Goal: Task Accomplishment & Management: Use online tool/utility

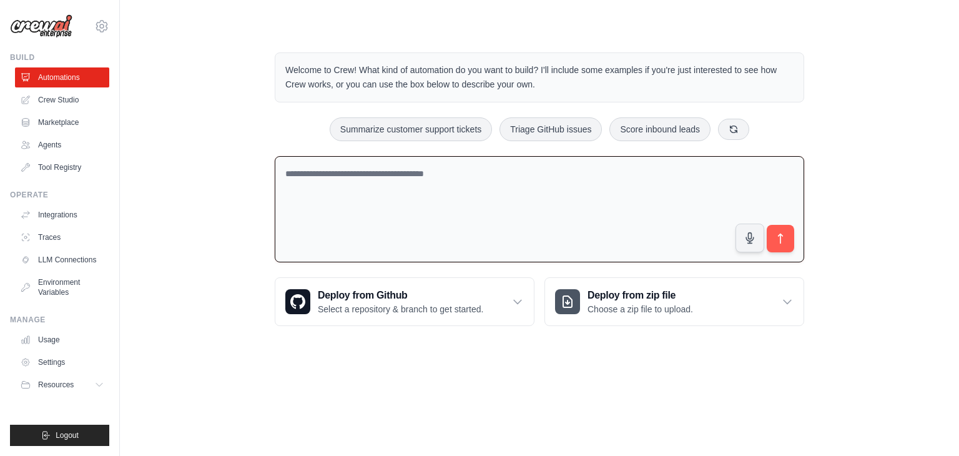
click at [503, 149] on div "Welcome to Crew! What kind of automation do you want to build? I'll include som…" at bounding box center [540, 189] width 560 height 314
click at [493, 170] on textarea at bounding box center [540, 209] width 530 height 107
paste textarea "**********"
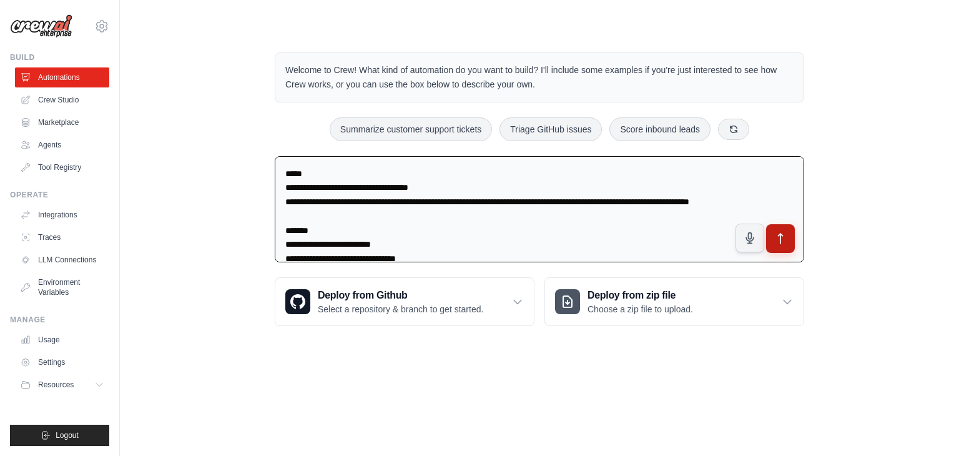
type textarea "**********"
click at [783, 235] on icon "submit" at bounding box center [781, 239] width 4 height 10
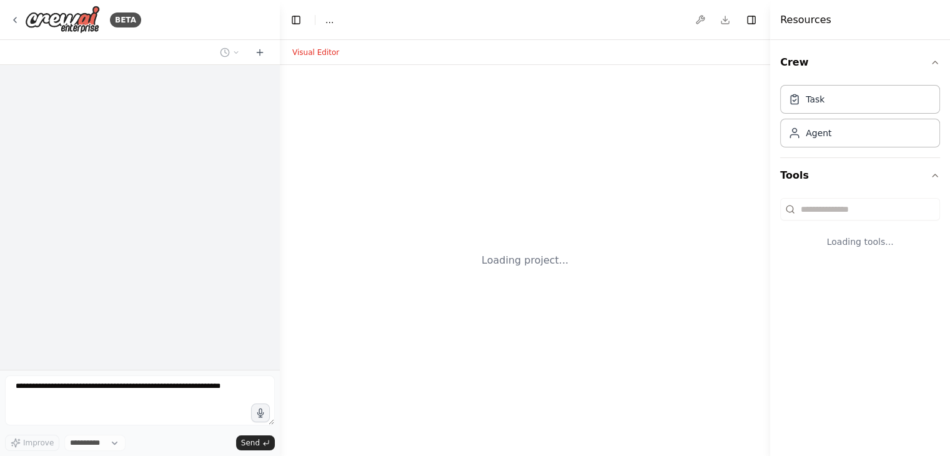
select select "****"
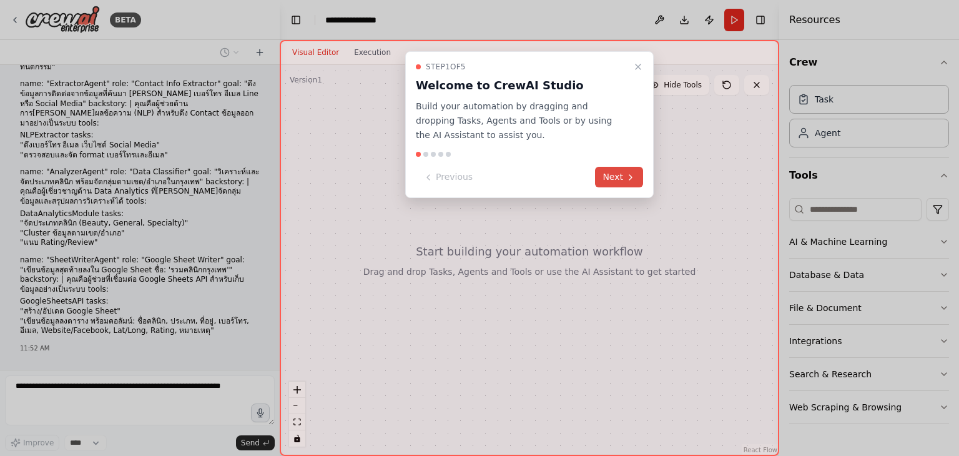
click at [605, 174] on button "Next" at bounding box center [619, 177] width 48 height 21
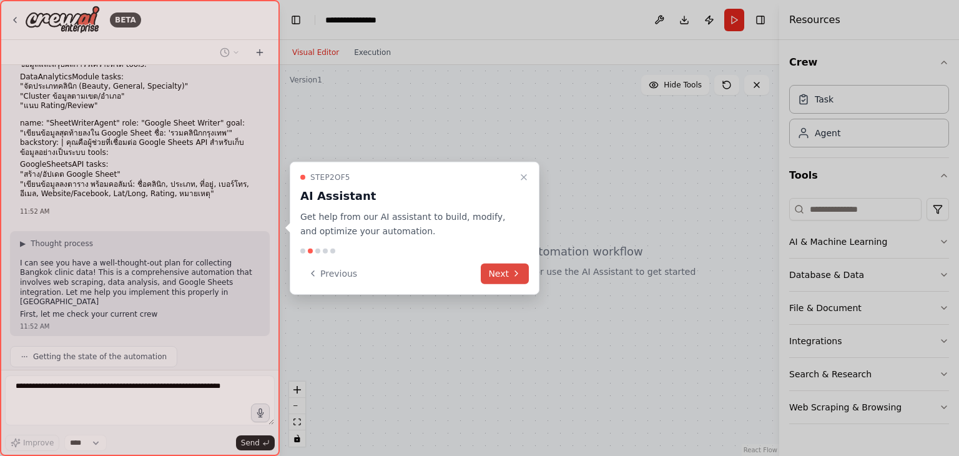
click at [506, 267] on button "Next" at bounding box center [505, 273] width 48 height 21
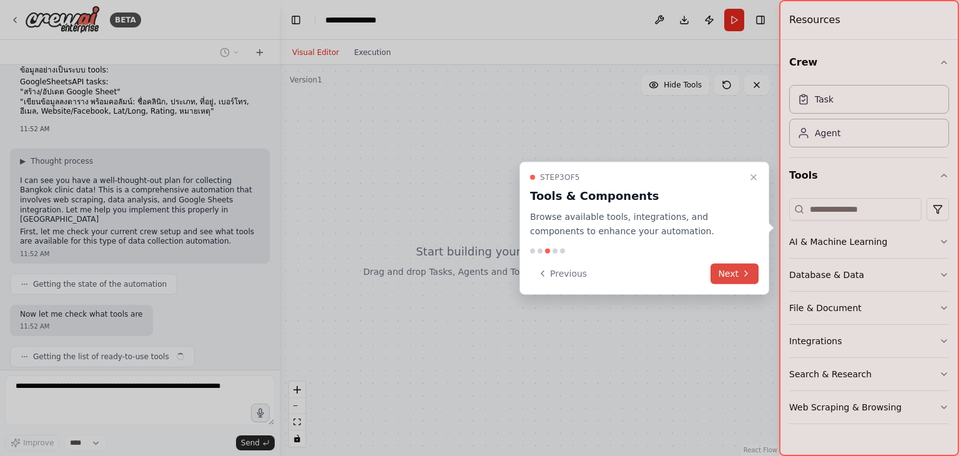
click at [725, 271] on button "Next" at bounding box center [735, 273] width 48 height 21
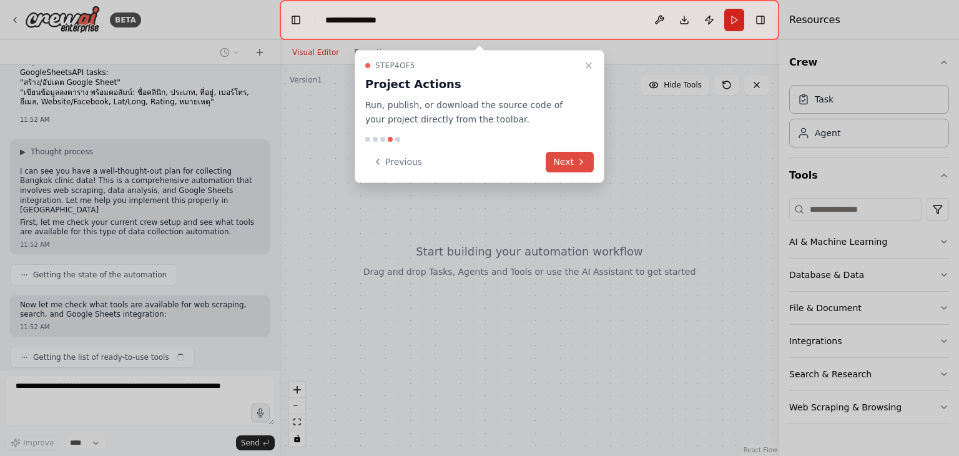
click at [566, 162] on button "Next" at bounding box center [570, 162] width 48 height 21
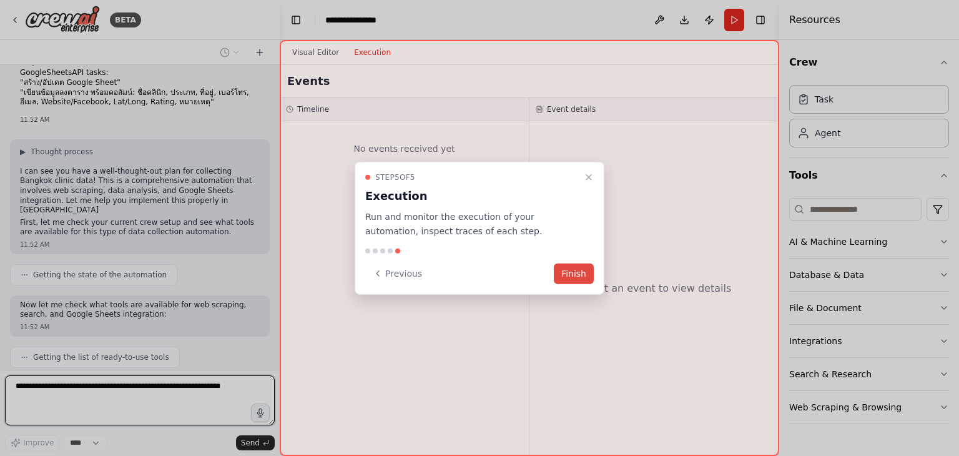
click at [585, 265] on button "Finish" at bounding box center [574, 273] width 40 height 21
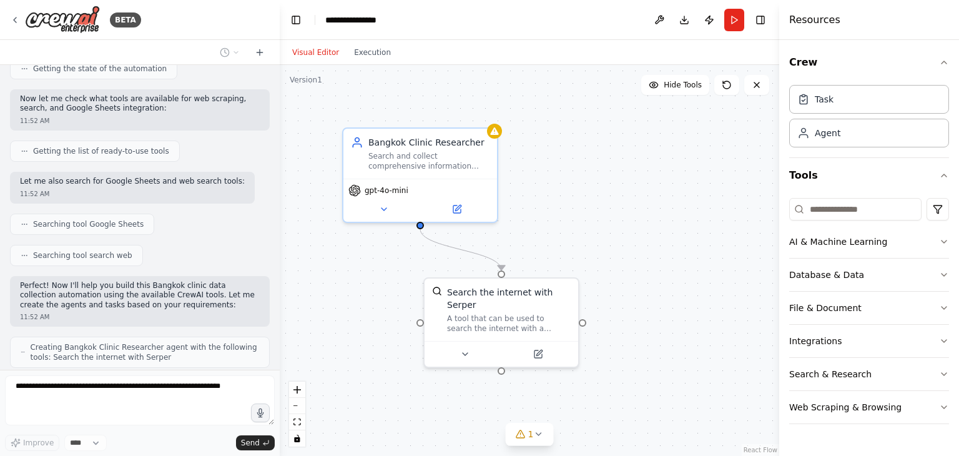
scroll to position [705, 0]
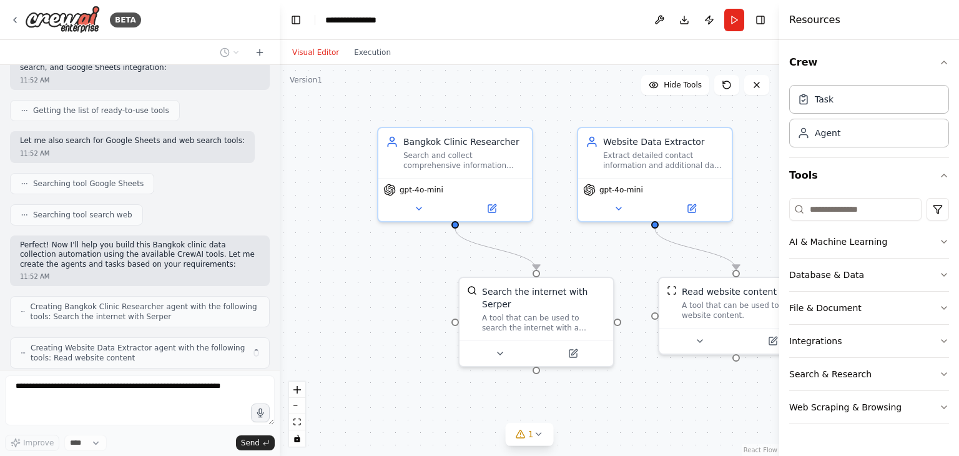
drag, startPoint x: 538, startPoint y: 180, endPoint x: 573, endPoint y: 179, distance: 34.4
click at [573, 179] on div ".deletable-edge-delete-btn { width: 20px; height: 20px; border: 0px solid #ffff…" at bounding box center [530, 260] width 500 height 391
click at [562, 168] on div ".deletable-edge-delete-btn { width: 20px; height: 20px; border: 0px solid #ffff…" at bounding box center [530, 260] width 500 height 391
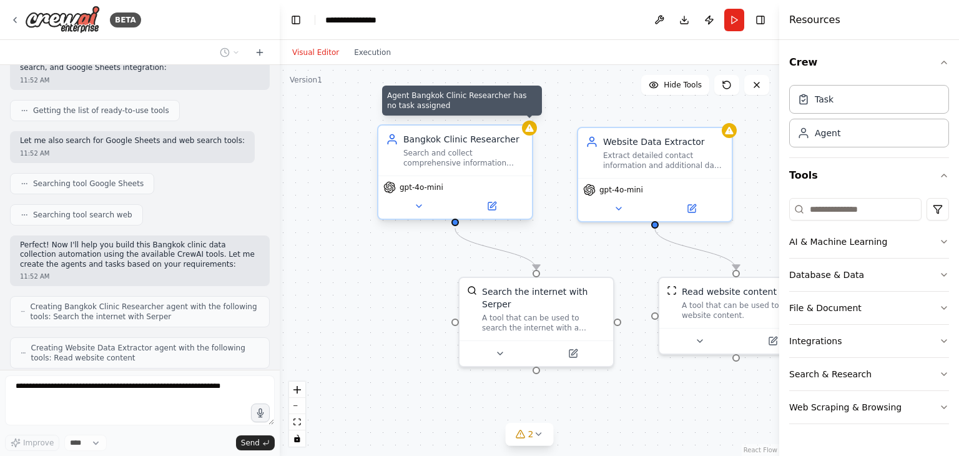
scroll to position [736, 0]
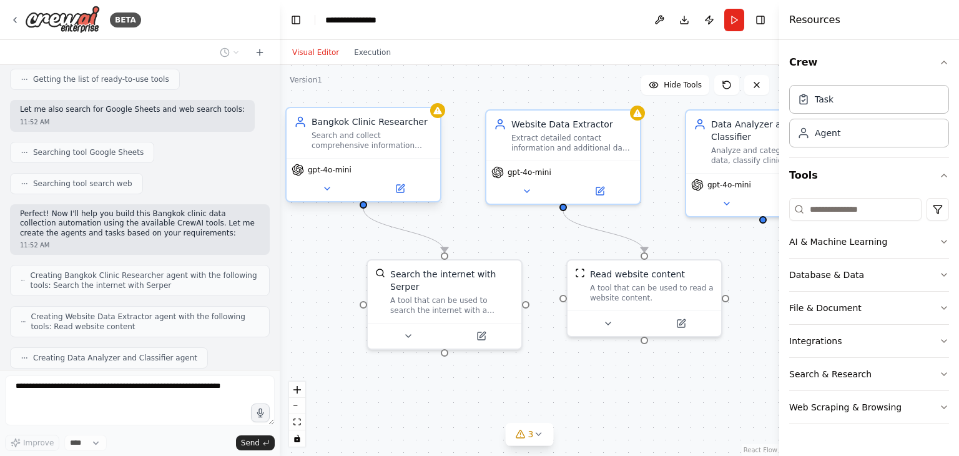
drag, startPoint x: 549, startPoint y: 181, endPoint x: 457, endPoint y: 164, distance: 93.5
click at [457, 164] on div ".deletable-edge-delete-btn { width: 20px; height: 20px; border: 0px solid #ffff…" at bounding box center [530, 260] width 500 height 391
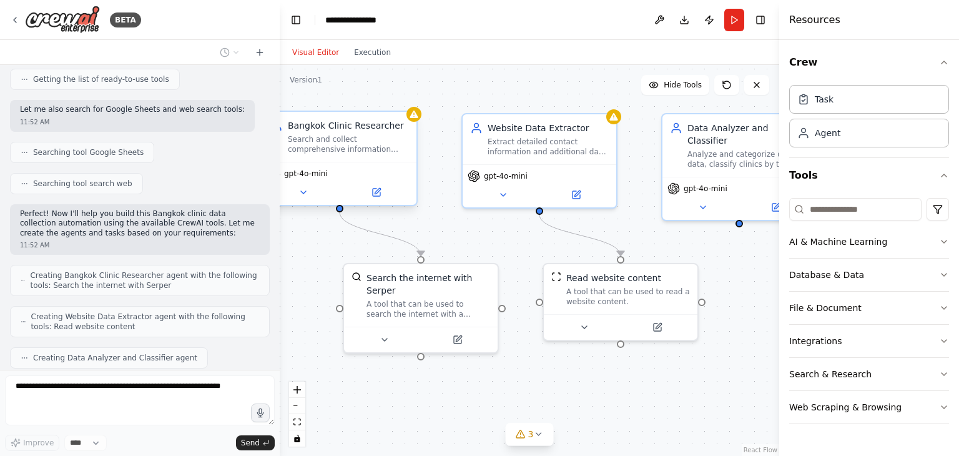
drag, startPoint x: 473, startPoint y: 232, endPoint x: 452, endPoint y: 240, distance: 23.1
click at [450, 239] on div ".deletable-edge-delete-btn { width: 20px; height: 20px; border: 0px solid #ffff…" at bounding box center [530, 260] width 500 height 391
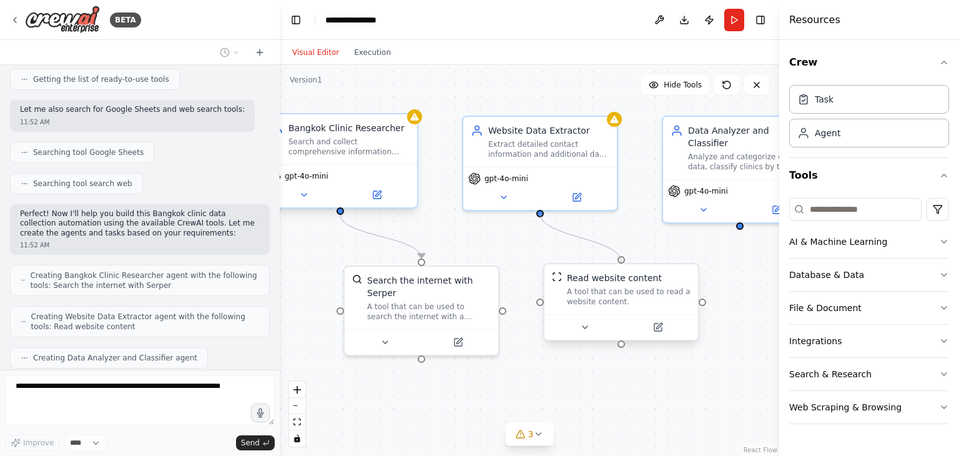
drag, startPoint x: 623, startPoint y: 247, endPoint x: 619, endPoint y: 260, distance: 14.4
click at [619, 260] on div ".deletable-edge-delete-btn { width: 20px; height: 20px; border: 0px solid #ffff…" at bounding box center [450, 248] width 500 height 391
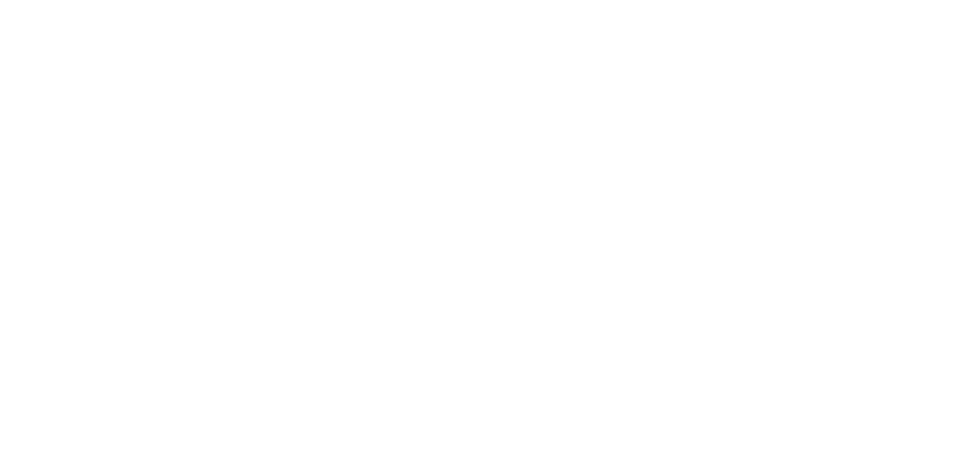
click at [666, 0] on html at bounding box center [479, 0] width 959 height 0
drag, startPoint x: 618, startPoint y: 104, endPoint x: 616, endPoint y: 114, distance: 10.8
click at [616, 0] on html at bounding box center [479, 0] width 959 height 0
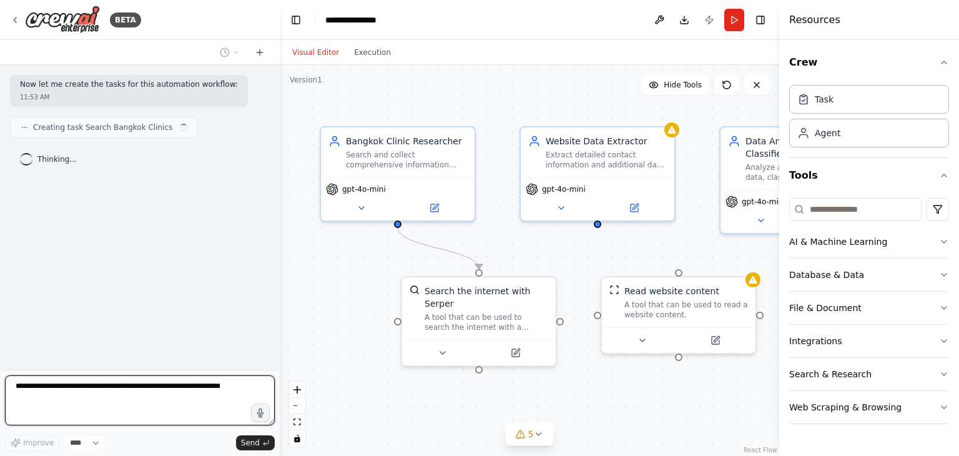
scroll to position [788, 0]
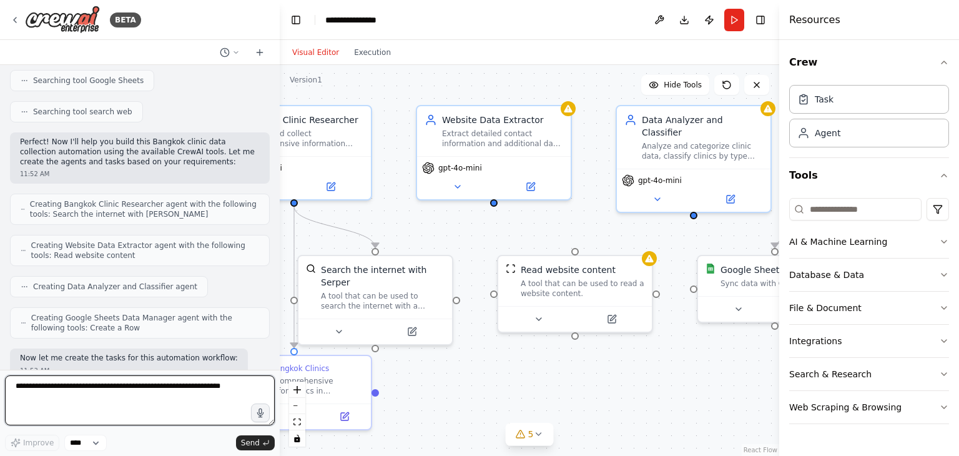
drag, startPoint x: 562, startPoint y: 260, endPoint x: 416, endPoint y: 237, distance: 148.1
click at [416, 237] on div ".deletable-edge-delete-btn { width: 20px; height: 20px; border: 0px solid #ffff…" at bounding box center [530, 260] width 500 height 391
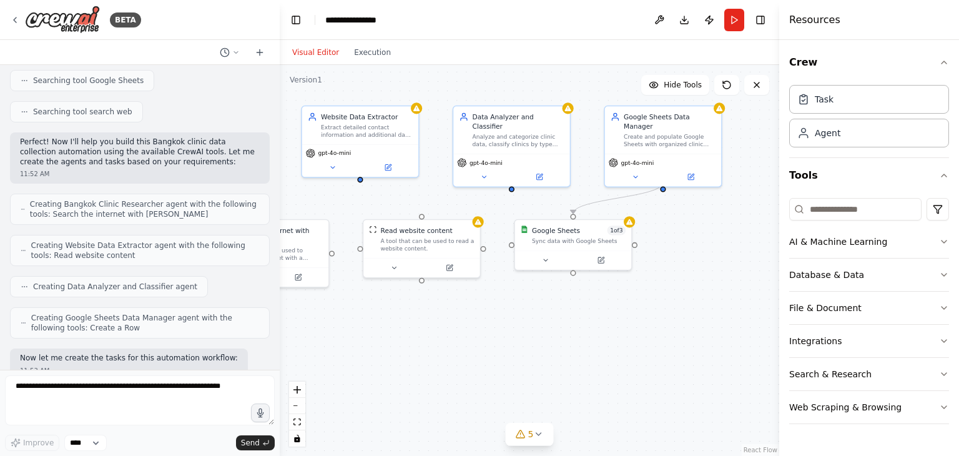
drag, startPoint x: 680, startPoint y: 382, endPoint x: 576, endPoint y: 352, distance: 108.7
click at [576, 352] on div ".deletable-edge-delete-btn { width: 20px; height: 20px; border: 0px solid #ffff…" at bounding box center [530, 260] width 500 height 391
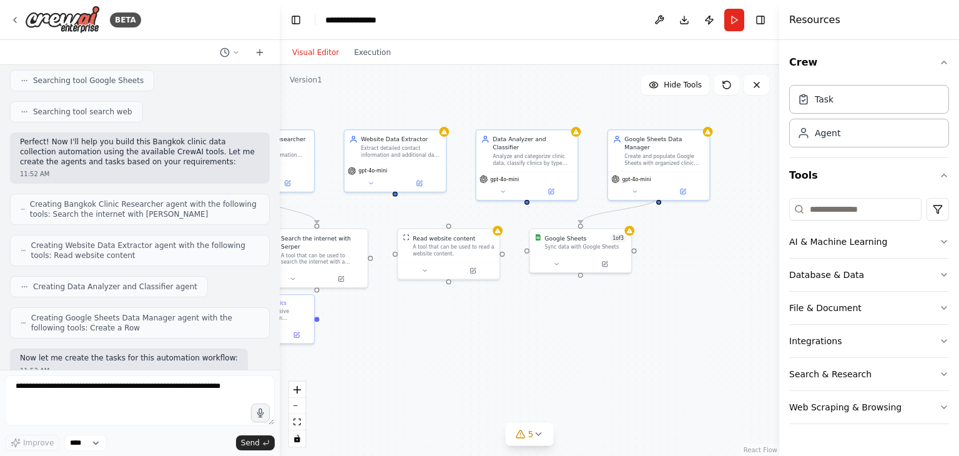
scroll to position [881, 0]
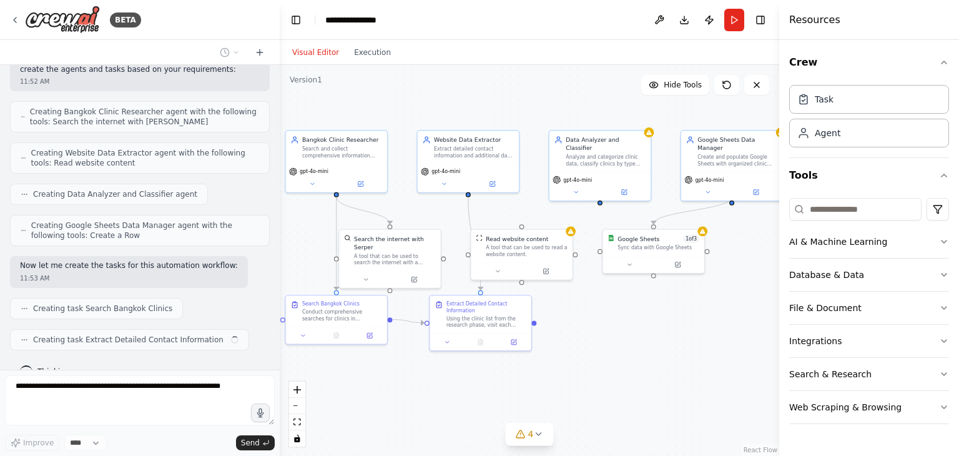
drag, startPoint x: 560, startPoint y: 297, endPoint x: 633, endPoint y: 298, distance: 73.1
click at [633, 298] on div ".deletable-edge-delete-btn { width: 20px; height: 20px; border: 0px solid #ffff…" at bounding box center [530, 260] width 500 height 391
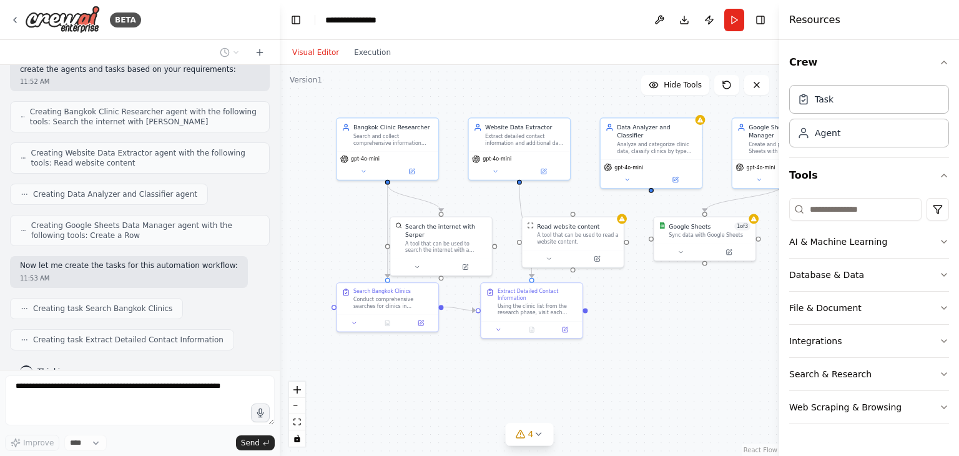
drag, startPoint x: 305, startPoint y: 270, endPoint x: 360, endPoint y: 257, distance: 57.3
click at [360, 257] on div ".deletable-edge-delete-btn { width: 20px; height: 20px; border: 0px solid #ffff…" at bounding box center [530, 260] width 500 height 391
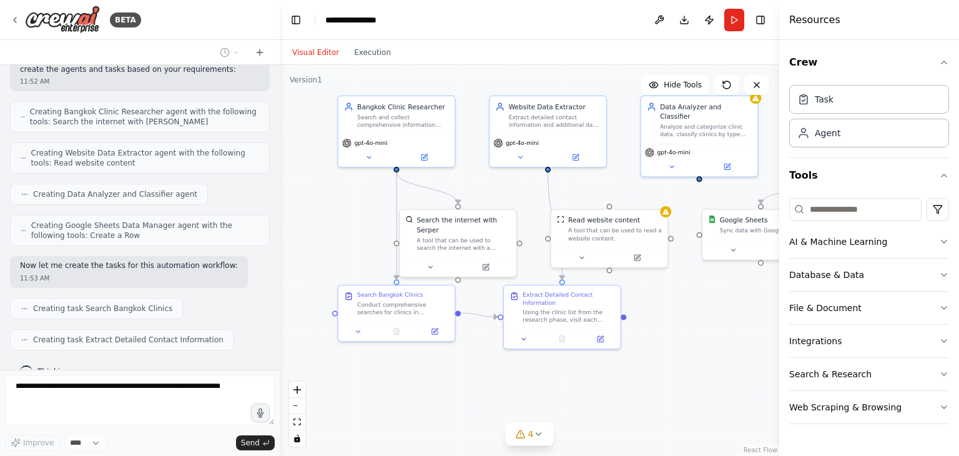
scroll to position [912, 0]
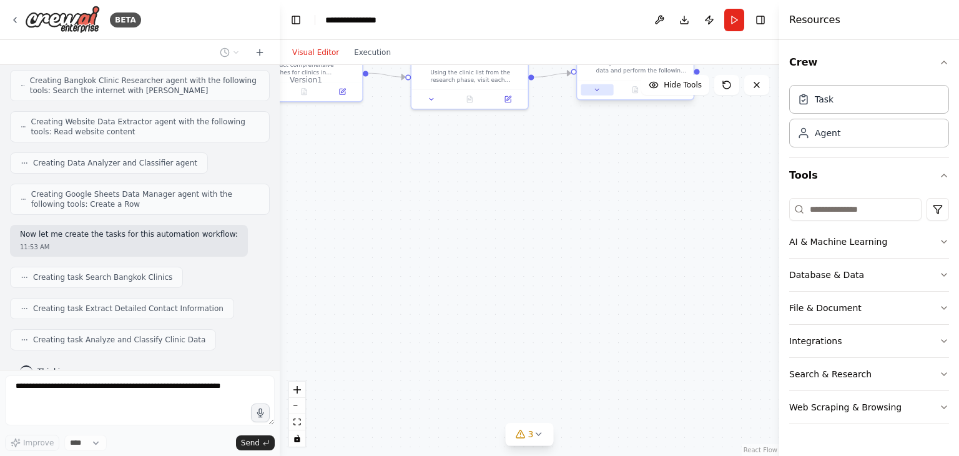
drag, startPoint x: 692, startPoint y: 327, endPoint x: 600, endPoint y: 86, distance: 258.2
click at [600, 86] on div ".deletable-edge-delete-btn { width: 20px; height: 20px; border: 0px solid #ffff…" at bounding box center [530, 260] width 500 height 391
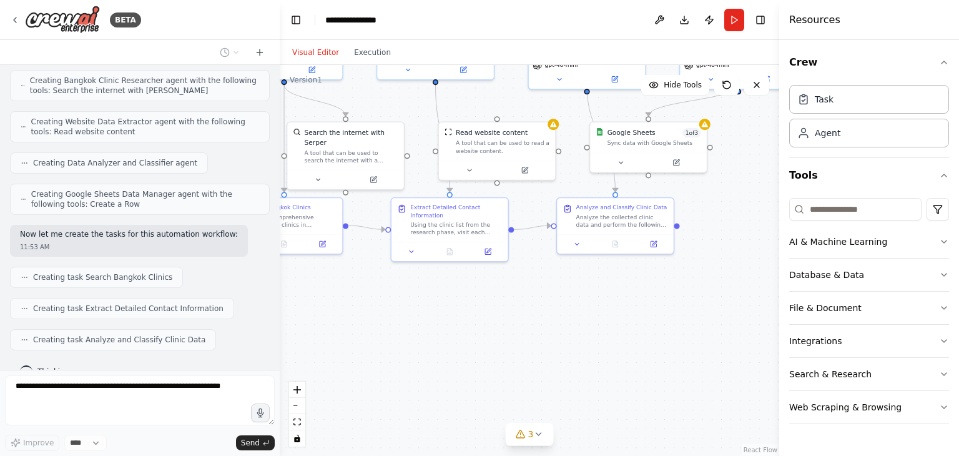
drag, startPoint x: 597, startPoint y: 141, endPoint x: 576, endPoint y: 298, distance: 158.7
click at [576, 297] on div ".deletable-edge-delete-btn { width: 20px; height: 20px; border: 0px solid #ffff…" at bounding box center [530, 260] width 500 height 391
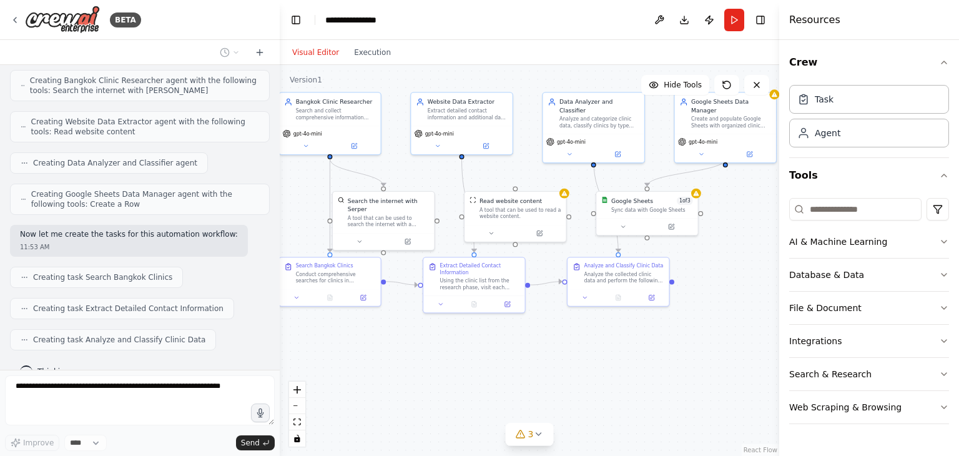
drag, startPoint x: 545, startPoint y: 294, endPoint x: 559, endPoint y: 331, distance: 39.9
click at [558, 338] on div ".deletable-edge-delete-btn { width: 20px; height: 20px; border: 0px solid #ffff…" at bounding box center [530, 260] width 500 height 391
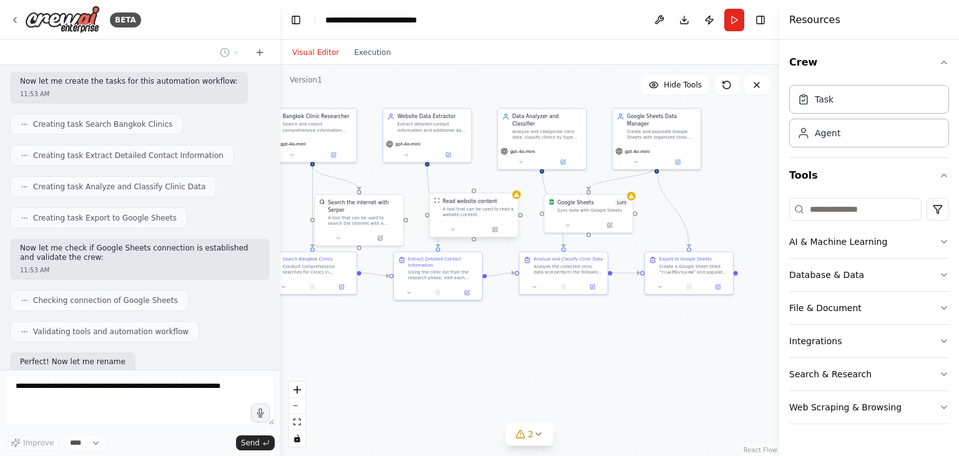
scroll to position [1129, 0]
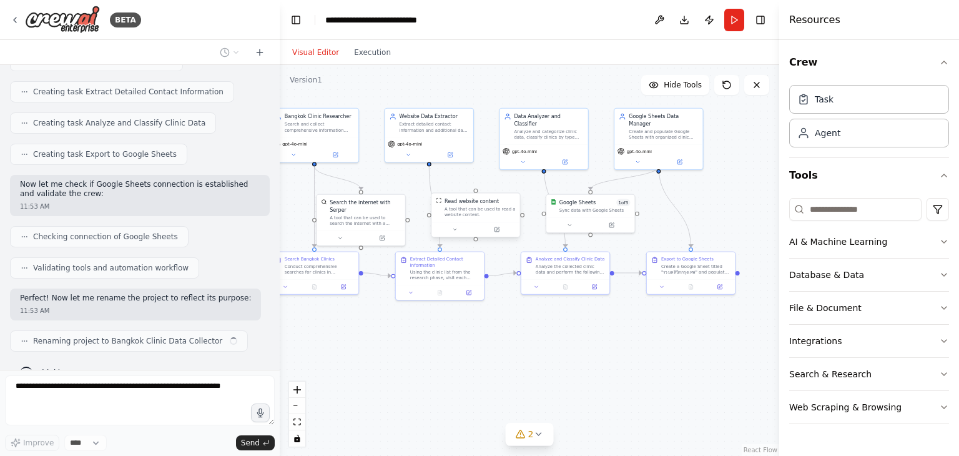
drag, startPoint x: 562, startPoint y: 375, endPoint x: 517, endPoint y: 360, distance: 48.0
click at [517, 360] on div ".deletable-edge-delete-btn { width: 20px; height: 20px; border: 0px solid #ffff…" at bounding box center [530, 260] width 500 height 391
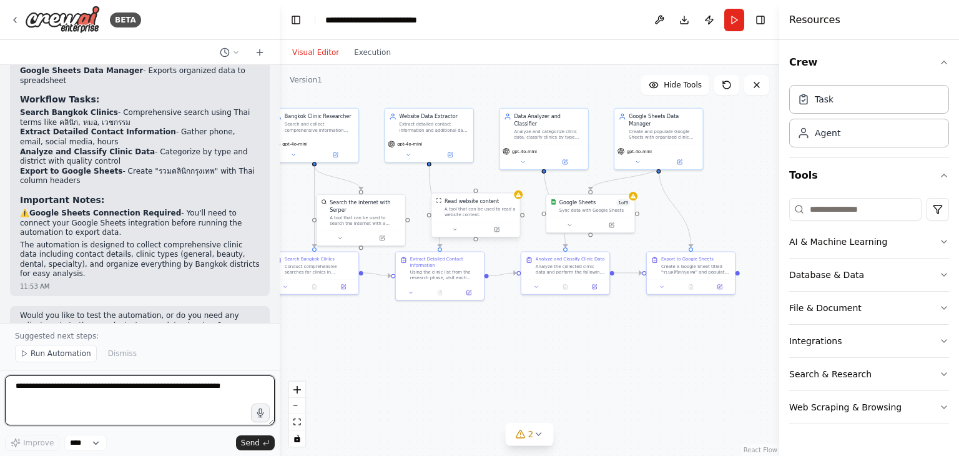
scroll to position [1549, 0]
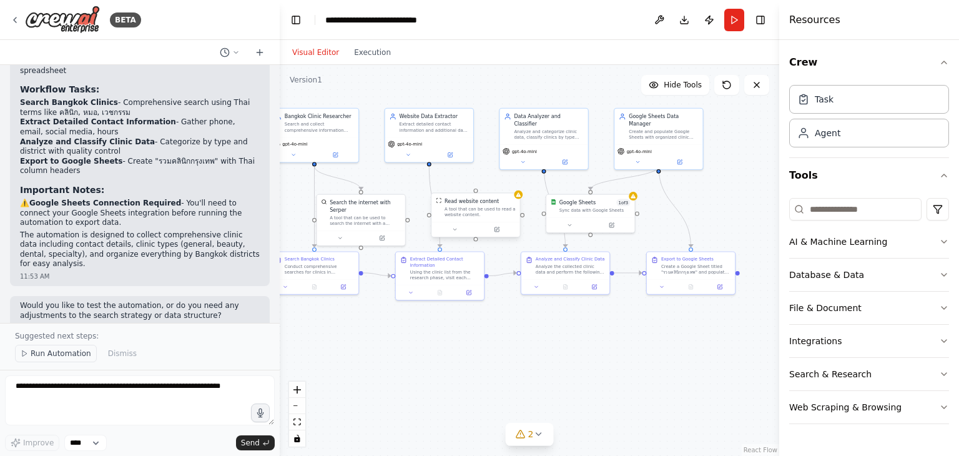
click at [67, 351] on span "Run Automation" at bounding box center [61, 354] width 61 height 10
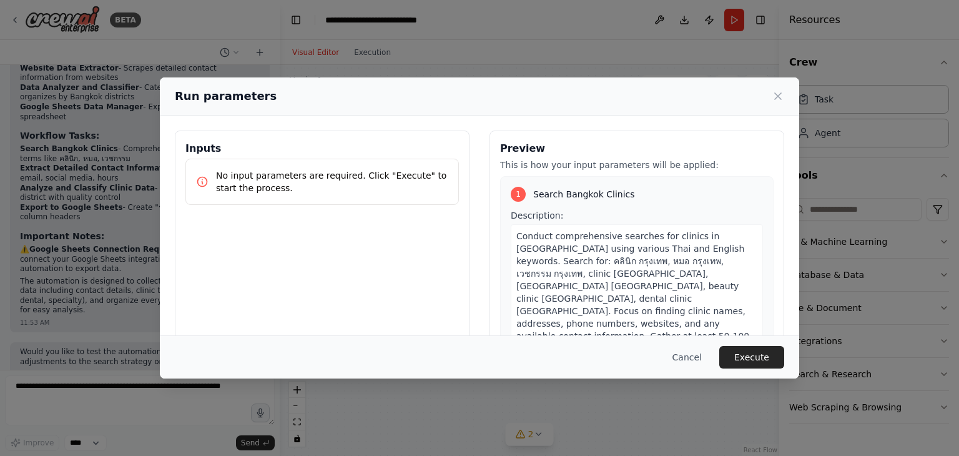
click at [388, 195] on div "No input parameters are required. Click "Execute" to start the process." at bounding box center [322, 182] width 274 height 46
click at [391, 179] on p "No input parameters are required. Click "Execute" to start the process." at bounding box center [332, 181] width 232 height 25
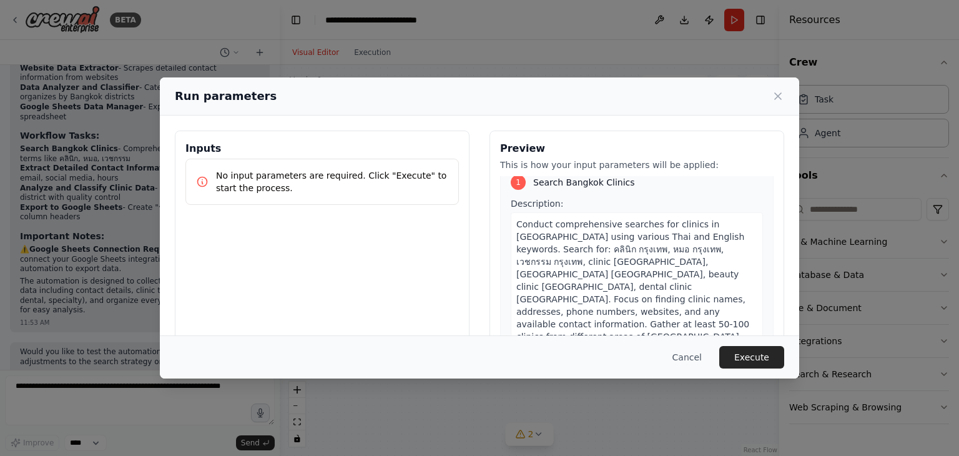
scroll to position [0, 0]
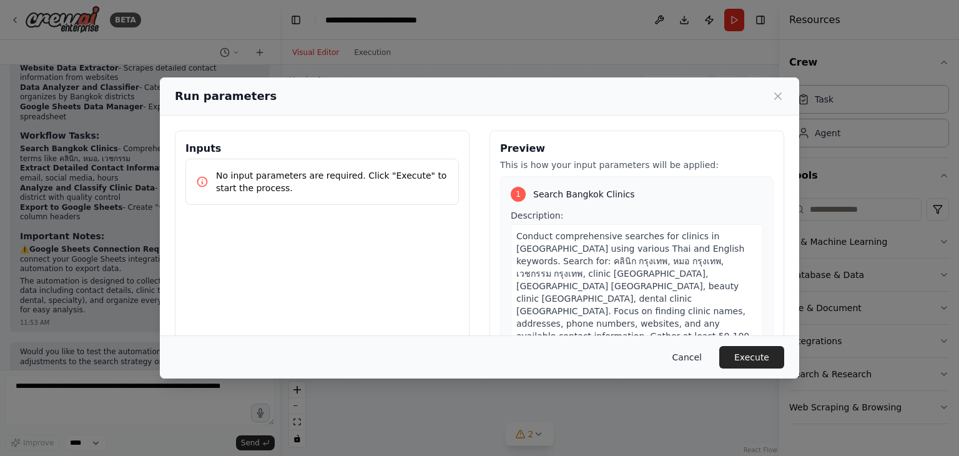
click at [686, 354] on button "Cancel" at bounding box center [687, 357] width 49 height 22
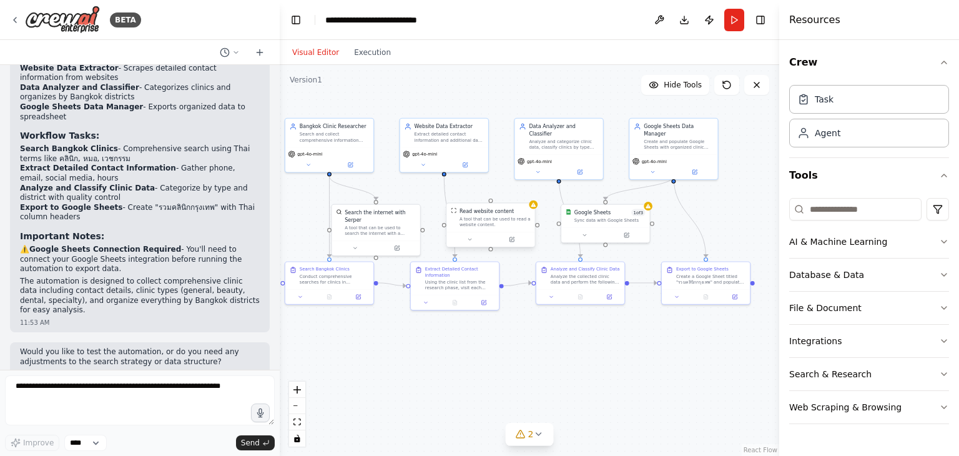
drag, startPoint x: 559, startPoint y: 337, endPoint x: 601, endPoint y: 360, distance: 48.1
click at [601, 360] on div ".deletable-edge-delete-btn { width: 20px; height: 20px; border: 0px solid #ffff…" at bounding box center [530, 260] width 500 height 391
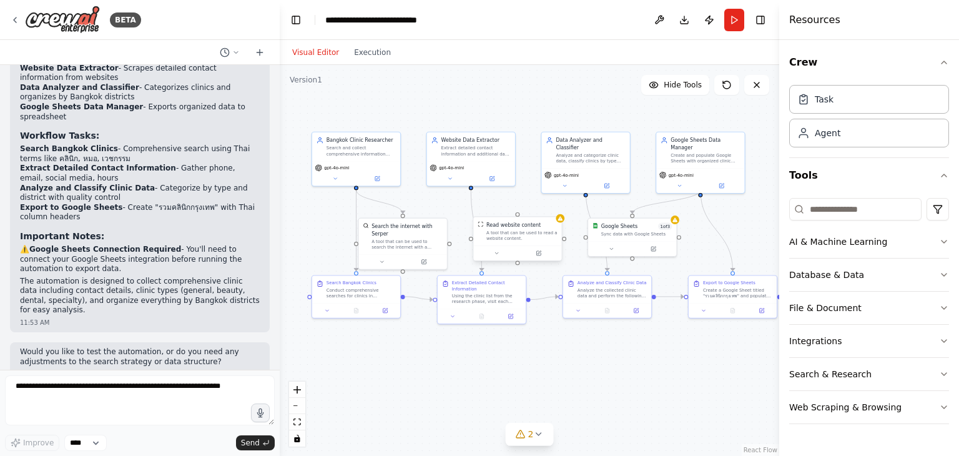
click at [536, 237] on div "A tool that can be used to read a website content." at bounding box center [522, 235] width 71 height 11
click at [536, 232] on div "A tool that can be used to read a website content." at bounding box center [522, 235] width 71 height 11
click at [541, 251] on icon at bounding box center [539, 252] width 3 height 3
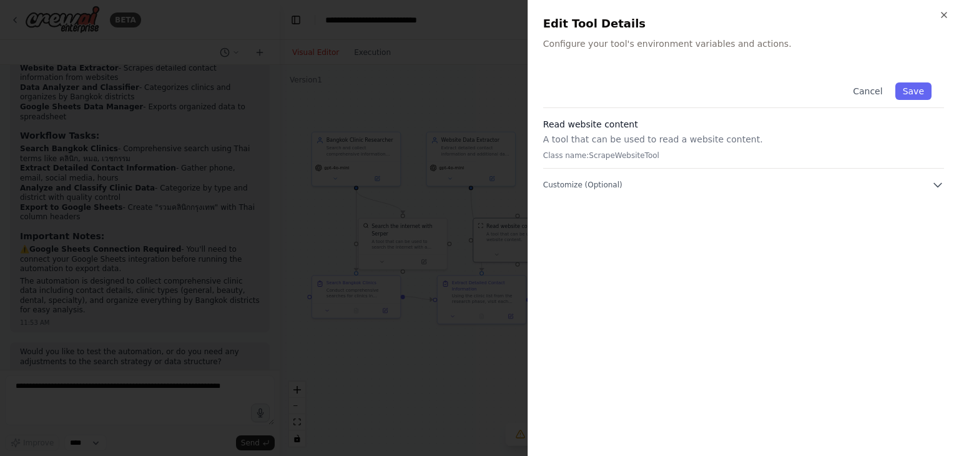
click at [718, 136] on p "A tool that can be used to read a website content." at bounding box center [743, 139] width 401 height 12
click at [827, 170] on div "Cancel Save Read website content A tool that can be used to read a website cont…" at bounding box center [743, 130] width 401 height 121
click at [859, 186] on button "Customize (Optional)" at bounding box center [743, 185] width 401 height 12
click at [941, 16] on icon "button" at bounding box center [944, 15] width 10 height 10
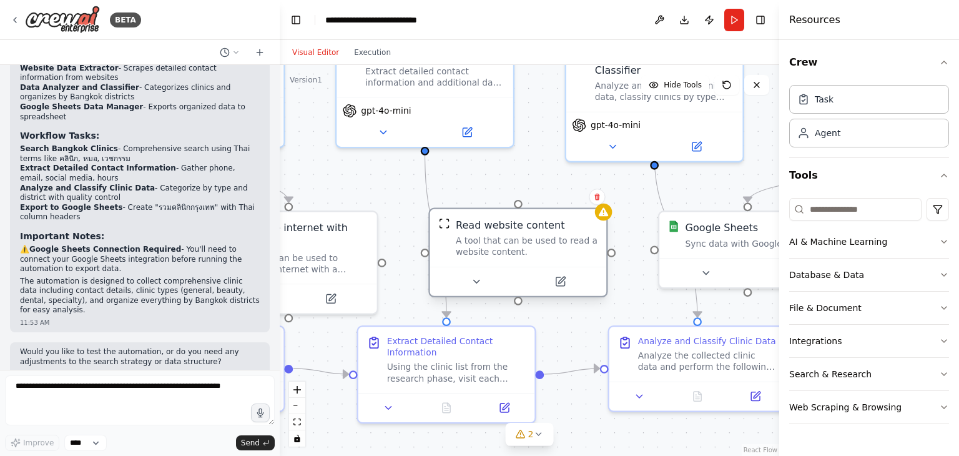
drag, startPoint x: 553, startPoint y: 233, endPoint x: 560, endPoint y: 257, distance: 25.3
click at [528, 186] on div ".deletable-edge-delete-btn { width: 20px; height: 20px; border: 0px solid #ffff…" at bounding box center [530, 260] width 500 height 391
click at [560, 285] on icon at bounding box center [560, 282] width 9 height 9
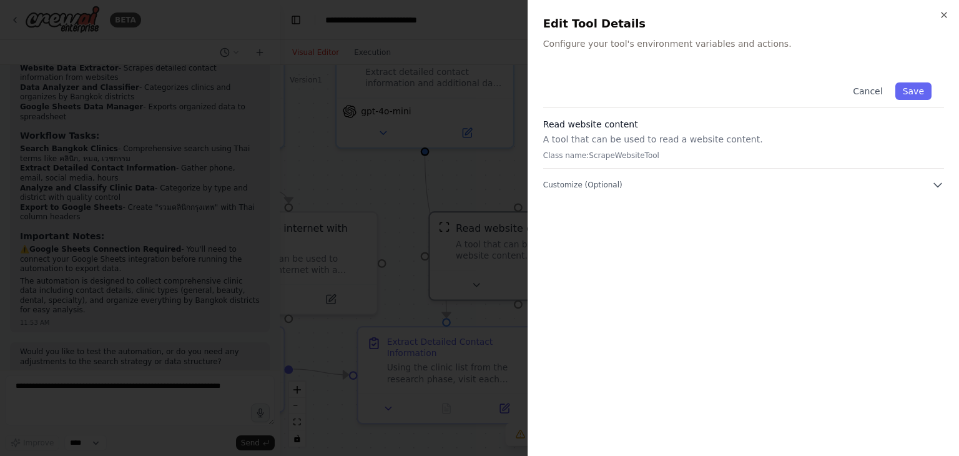
click at [637, 142] on p "A tool that can be used to read a website content." at bounding box center [743, 139] width 401 height 12
click at [936, 19] on h2 "Edit Tool Details" at bounding box center [743, 23] width 401 height 17
click at [935, 17] on h2 "Edit Tool Details" at bounding box center [743, 23] width 401 height 17
click at [939, 16] on h2 "Edit Tool Details" at bounding box center [743, 23] width 401 height 17
click at [941, 11] on icon "button" at bounding box center [944, 15] width 10 height 10
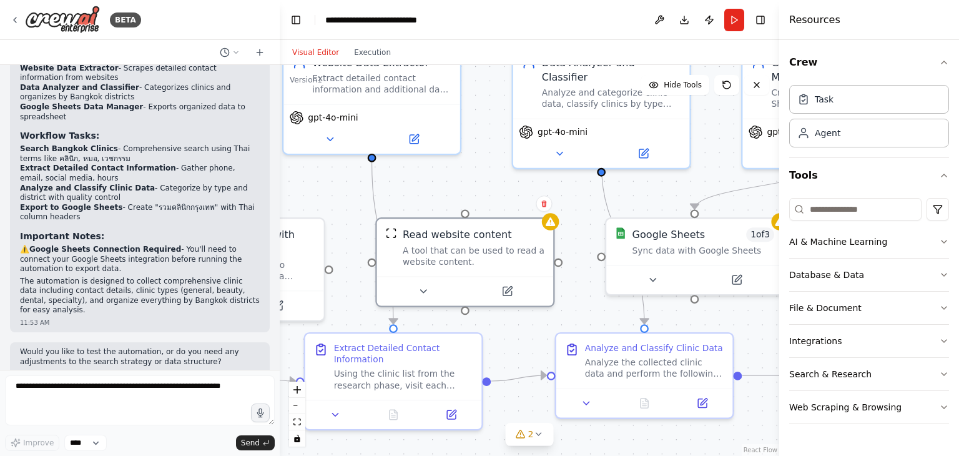
drag, startPoint x: 627, startPoint y: 219, endPoint x: 382, endPoint y: 230, distance: 245.1
click at [382, 230] on div ".deletable-edge-delete-btn { width: 20px; height: 20px; border: 0px solid #ffff…" at bounding box center [530, 260] width 500 height 391
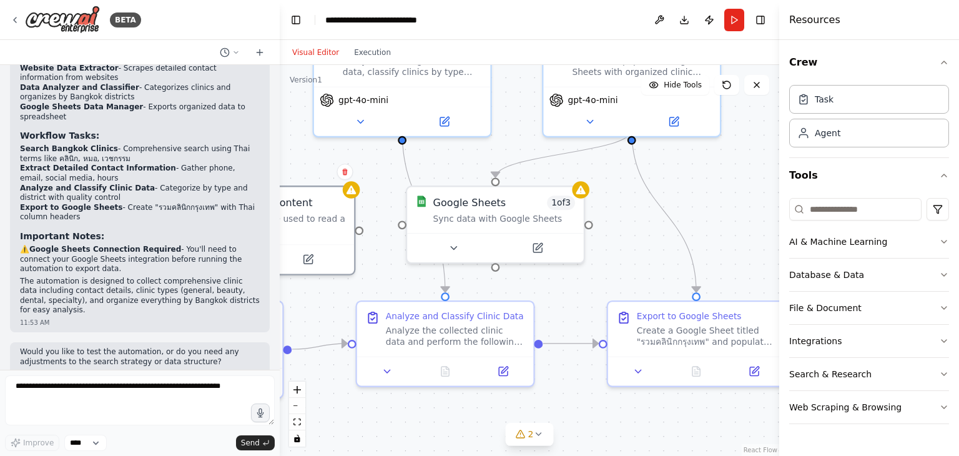
drag, startPoint x: 661, startPoint y: 195, endPoint x: 653, endPoint y: 159, distance: 37.6
click at [653, 159] on div ".deletable-edge-delete-btn { width: 20px; height: 20px; border: 0px solid #ffff…" at bounding box center [530, 260] width 500 height 391
click at [534, 440] on button "2" at bounding box center [530, 434] width 48 height 23
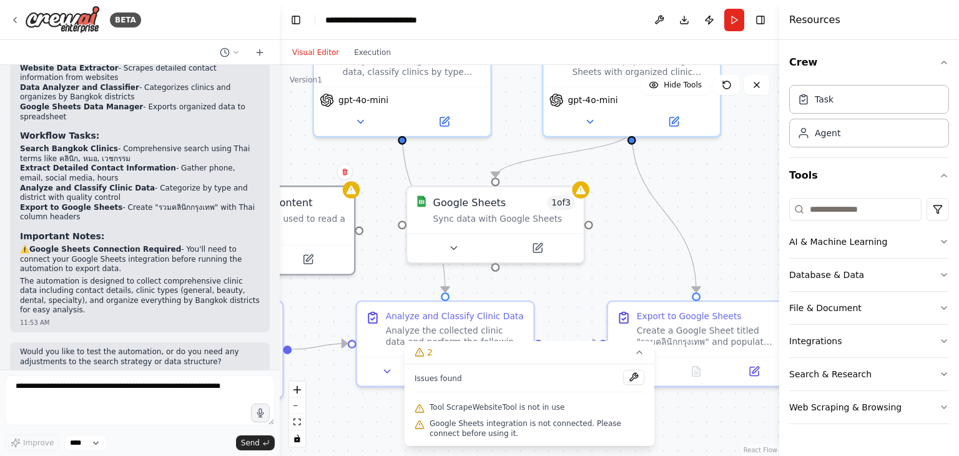
click at [522, 404] on span "Tool ScrapeWebsiteTool is not in use" at bounding box center [497, 407] width 135 height 10
click at [517, 413] on div "Tool ScrapeWebsiteTool is not in use" at bounding box center [530, 408] width 230 height 16
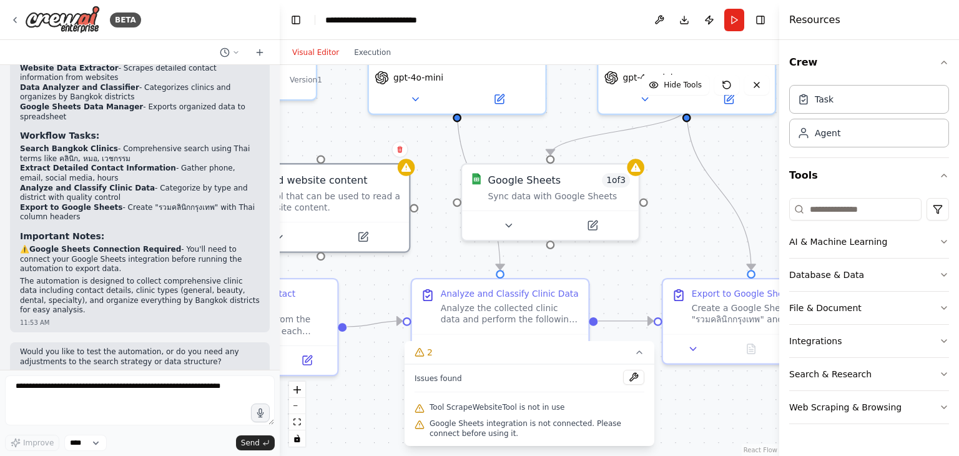
drag, startPoint x: 638, startPoint y: 255, endPoint x: 688, endPoint y: 235, distance: 53.8
click at [688, 235] on div ".deletable-edge-delete-btn { width: 20px; height: 20px; border: 0px solid #ffff…" at bounding box center [530, 260] width 500 height 391
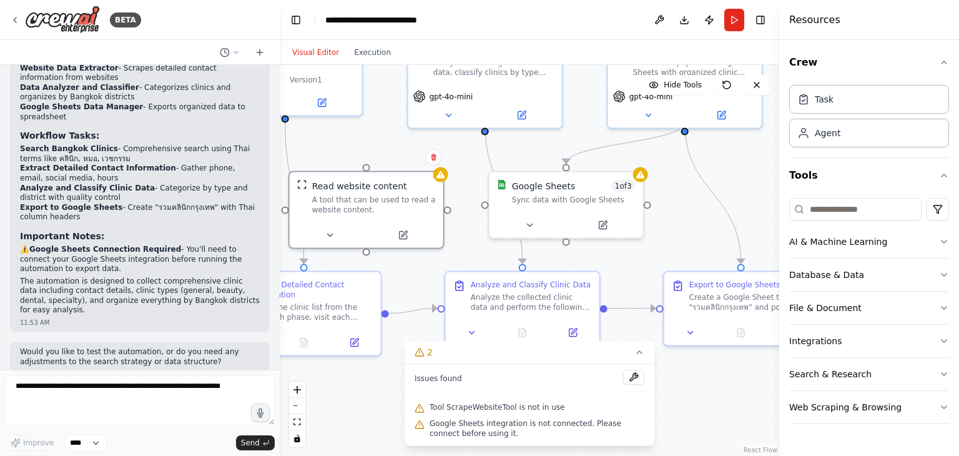
click at [540, 400] on div "Tool ScrapeWebsiteTool is not in use" at bounding box center [530, 408] width 230 height 16
click at [640, 351] on icon at bounding box center [640, 352] width 10 height 10
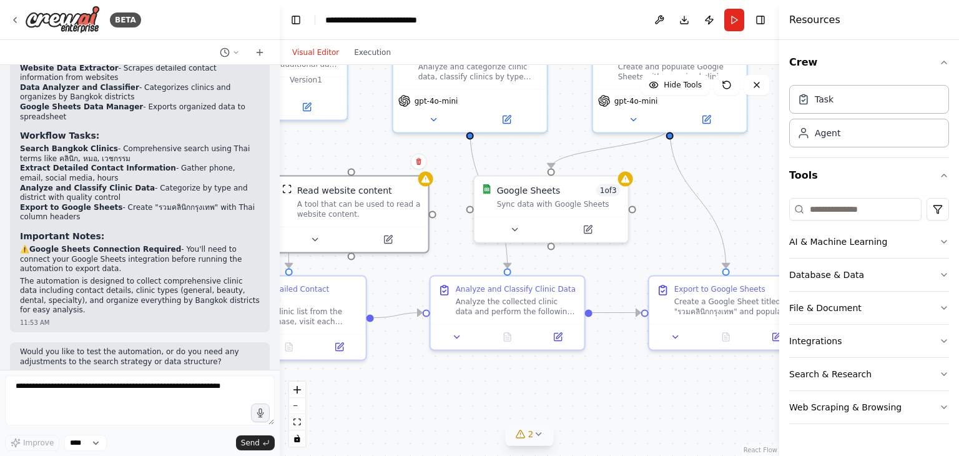
drag, startPoint x: 635, startPoint y: 352, endPoint x: 603, endPoint y: 353, distance: 31.2
click at [603, 353] on div ".deletable-edge-delete-btn { width: 20px; height: 20px; border: 0px solid #ffff…" at bounding box center [530, 260] width 500 height 391
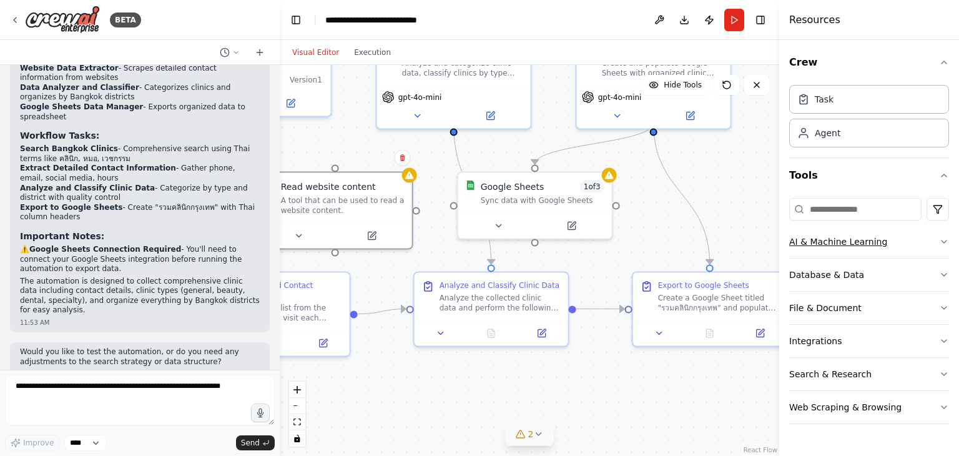
click at [834, 245] on button "AI & Machine Learning" at bounding box center [869, 241] width 160 height 32
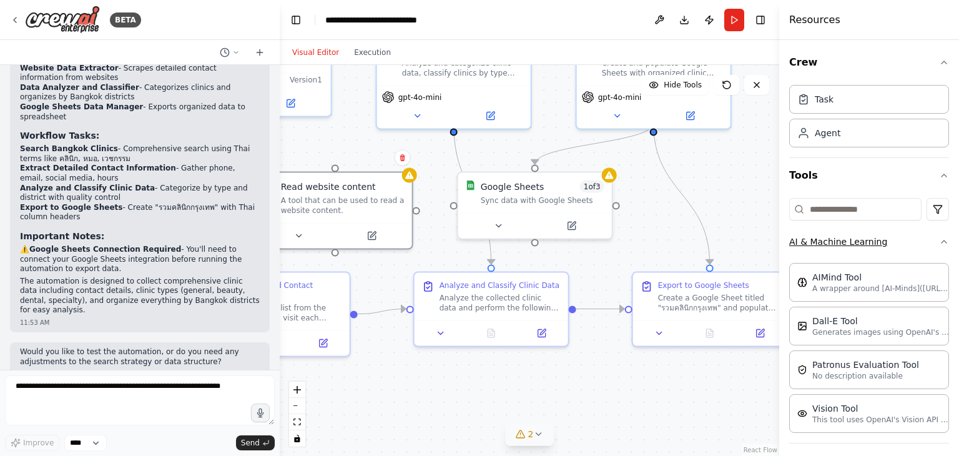
click at [841, 245] on button "AI & Machine Learning" at bounding box center [869, 241] width 160 height 32
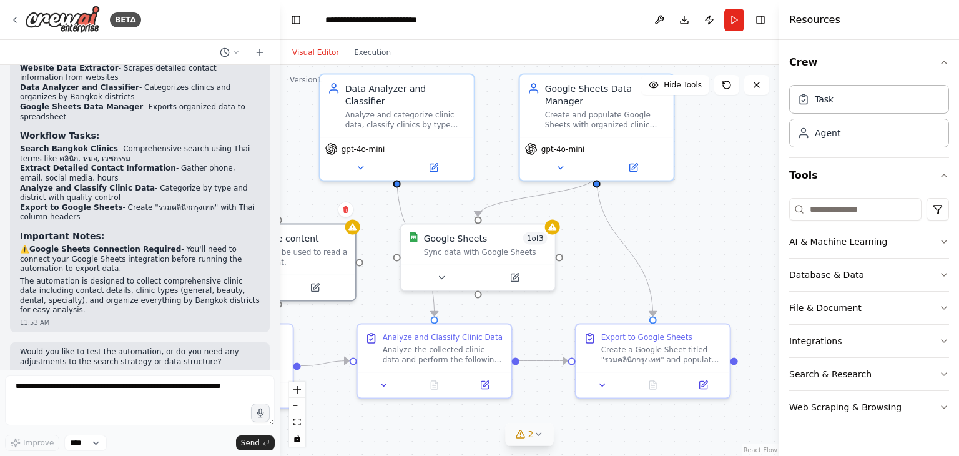
drag, startPoint x: 714, startPoint y: 168, endPoint x: 665, endPoint y: 216, distance: 68.5
click at [665, 216] on div ".deletable-edge-delete-btn { width: 20px; height: 20px; border: 0px solid #ffff…" at bounding box center [530, 260] width 500 height 391
click at [659, 22] on button at bounding box center [660, 20] width 20 height 22
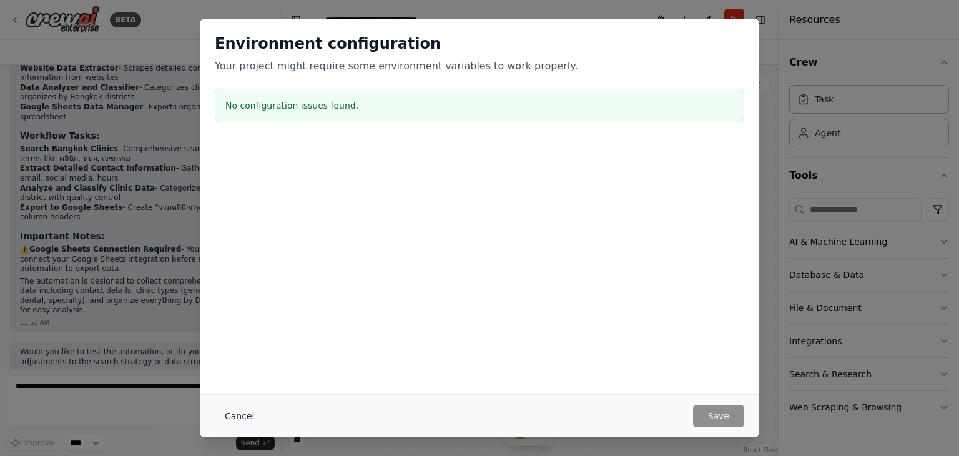
click at [242, 418] on button "Cancel" at bounding box center [239, 416] width 49 height 22
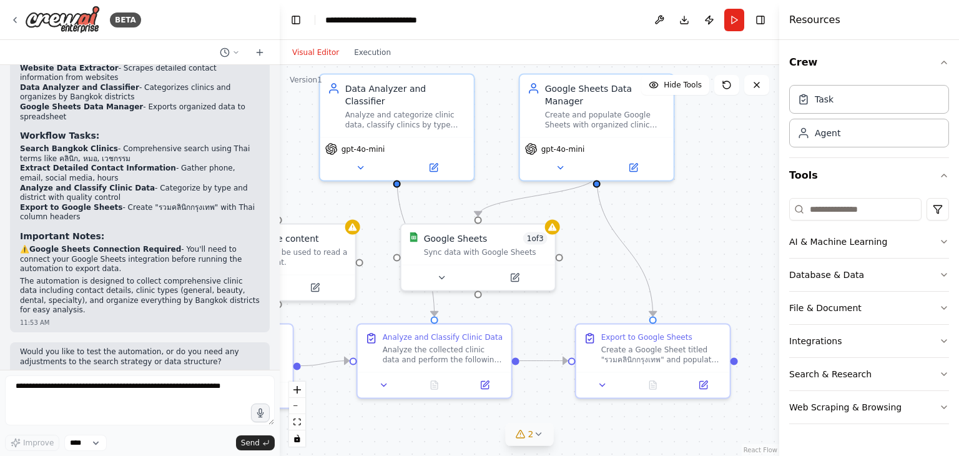
click at [636, 228] on div ".deletable-edge-delete-btn { width: 20px; height: 20px; border: 0px solid #ffff…" at bounding box center [530, 260] width 500 height 391
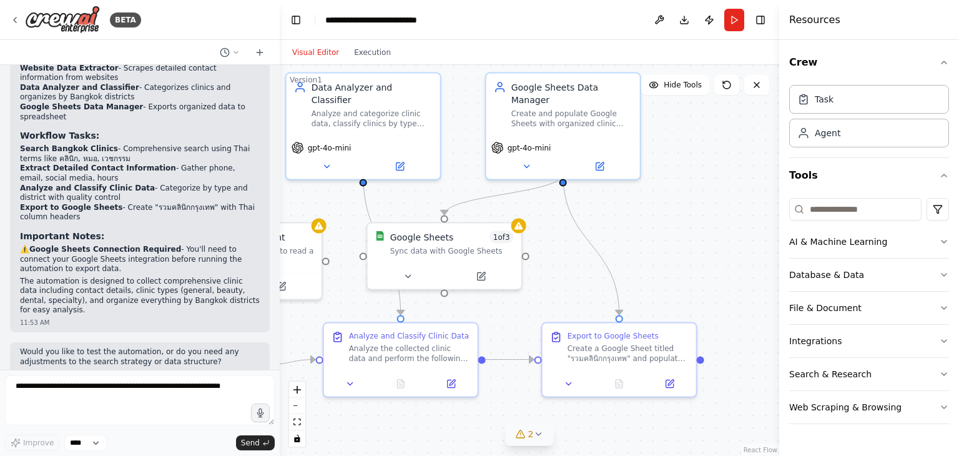
click at [533, 440] on button "2" at bounding box center [530, 434] width 48 height 23
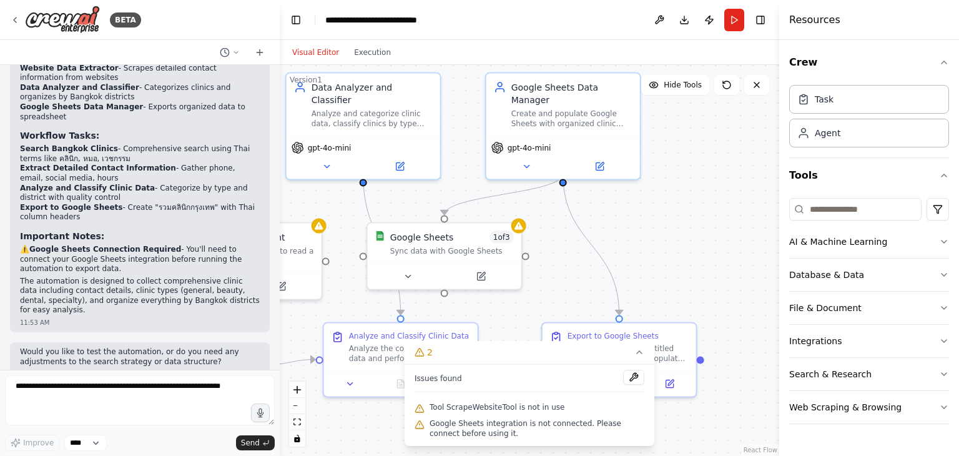
click at [532, 438] on div "Google Sheets integration is not connected. Please connect before using it." at bounding box center [530, 428] width 230 height 25
click at [595, 285] on div ".deletable-edge-delete-btn { width: 20px; height: 20px; border: 0px solid #ffff…" at bounding box center [530, 260] width 500 height 391
click at [515, 377] on div "Issues found" at bounding box center [530, 381] width 230 height 22
click at [635, 355] on icon at bounding box center [640, 352] width 10 height 10
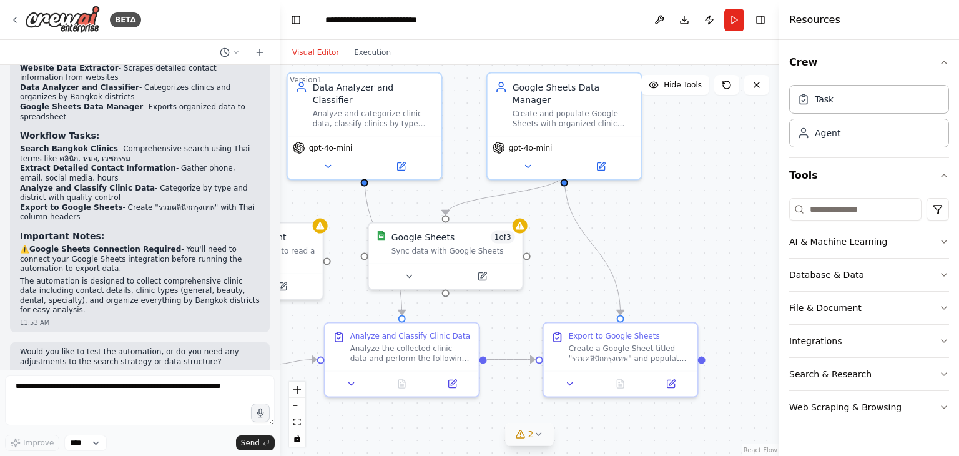
drag, startPoint x: 681, startPoint y: 265, endPoint x: 748, endPoint y: 309, distance: 80.0
click at [748, 309] on div ".deletable-edge-delete-btn { width: 20px; height: 20px; border: 0px solid #ffff…" at bounding box center [530, 260] width 500 height 391
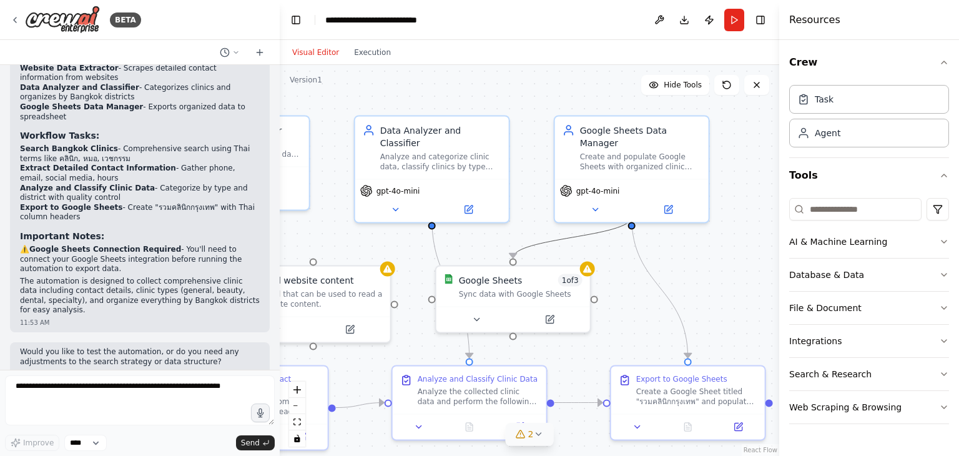
drag, startPoint x: 557, startPoint y: 247, endPoint x: 621, endPoint y: 245, distance: 63.7
click at [621, 245] on div ".deletable-edge-delete-btn { width: 20px; height: 20px; border: 0px solid #ffff…" at bounding box center [530, 260] width 500 height 391
click at [498, 294] on div "Sync data with Google Sheets" at bounding box center [521, 292] width 124 height 10
click at [548, 308] on div at bounding box center [514, 317] width 154 height 26
click at [546, 323] on button at bounding box center [550, 317] width 71 height 15
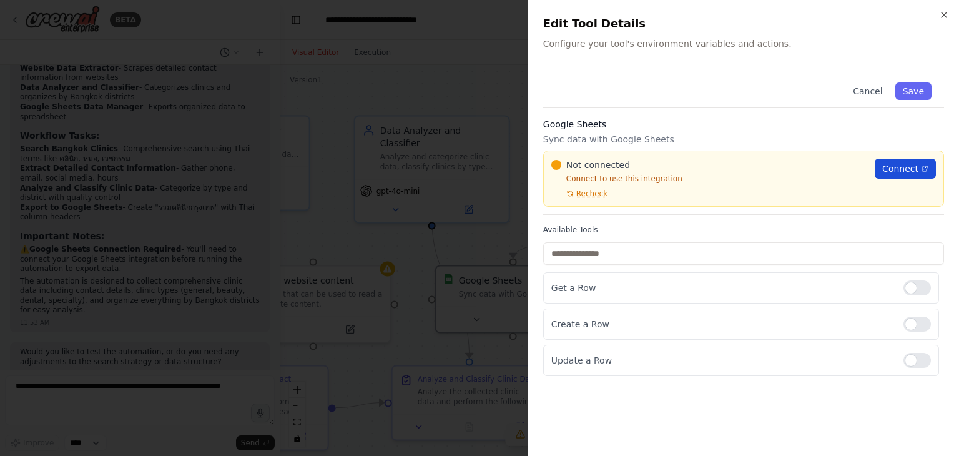
click at [896, 169] on span "Connect" at bounding box center [901, 168] width 36 height 12
click at [590, 195] on span "Recheck" at bounding box center [591, 194] width 31 height 10
click at [480, 232] on div at bounding box center [479, 228] width 959 height 456
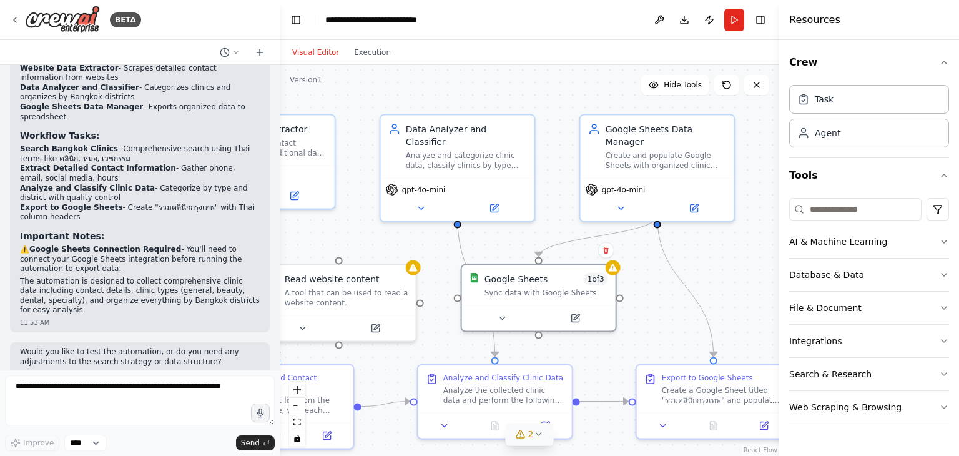
drag, startPoint x: 448, startPoint y: 239, endPoint x: 507, endPoint y: 258, distance: 62.2
click at [529, 243] on div ".deletable-edge-delete-btn { width: 20px; height: 20px; border: 0px solid #ffff…" at bounding box center [530, 260] width 500 height 391
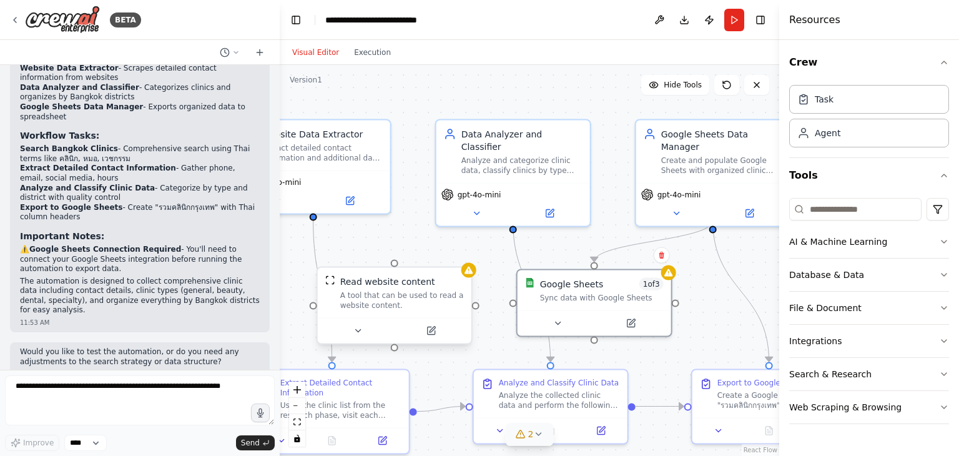
click at [460, 284] on div "Read website content" at bounding box center [402, 281] width 124 height 12
click at [472, 275] on div at bounding box center [469, 270] width 15 height 15
click at [456, 290] on div "A tool that can be used to read a website content." at bounding box center [402, 300] width 124 height 20
click at [445, 332] on button at bounding box center [431, 331] width 71 height 15
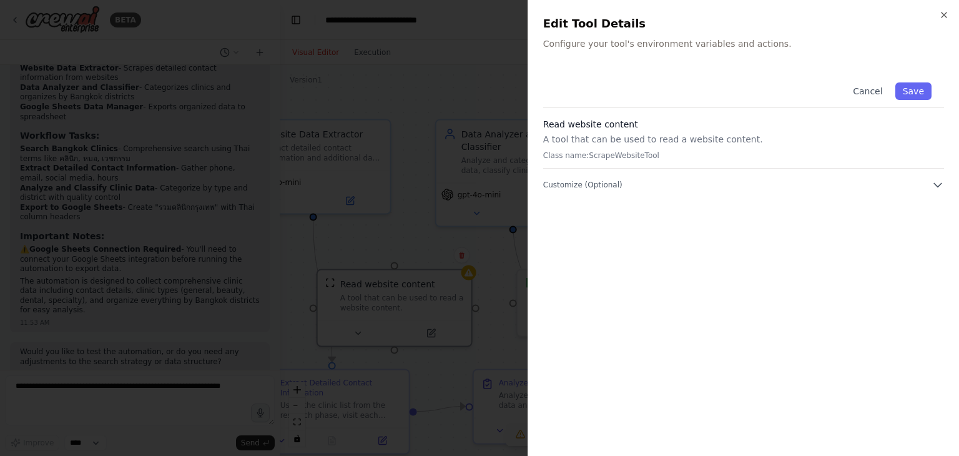
click at [537, 211] on div "Close Edit Tool Details Configure your tool's environment variables and actions…" at bounding box center [744, 228] width 432 height 456
click at [588, 180] on span "Customize (Optional)" at bounding box center [582, 185] width 79 height 10
click at [487, 213] on div at bounding box center [479, 228] width 959 height 456
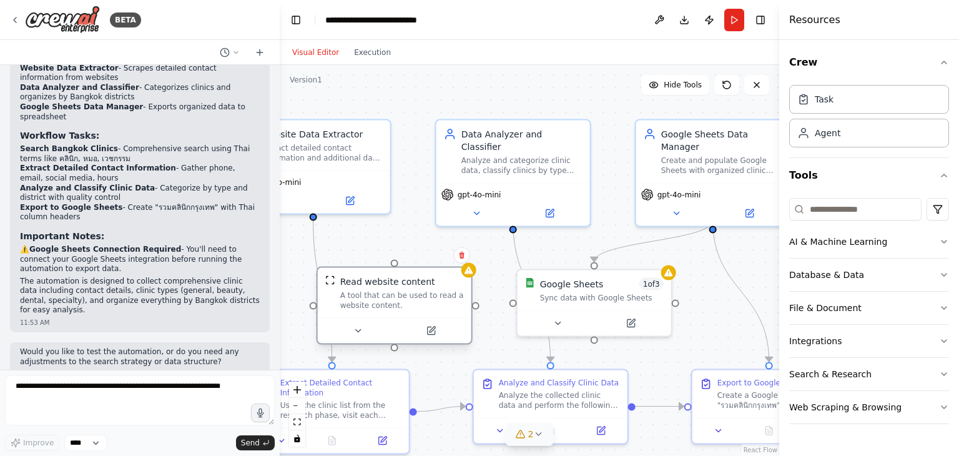
click at [435, 290] on div "A tool that can be used to read a website content." at bounding box center [402, 300] width 124 height 20
click at [434, 290] on div "A tool that can be used to read a website content." at bounding box center [402, 300] width 124 height 20
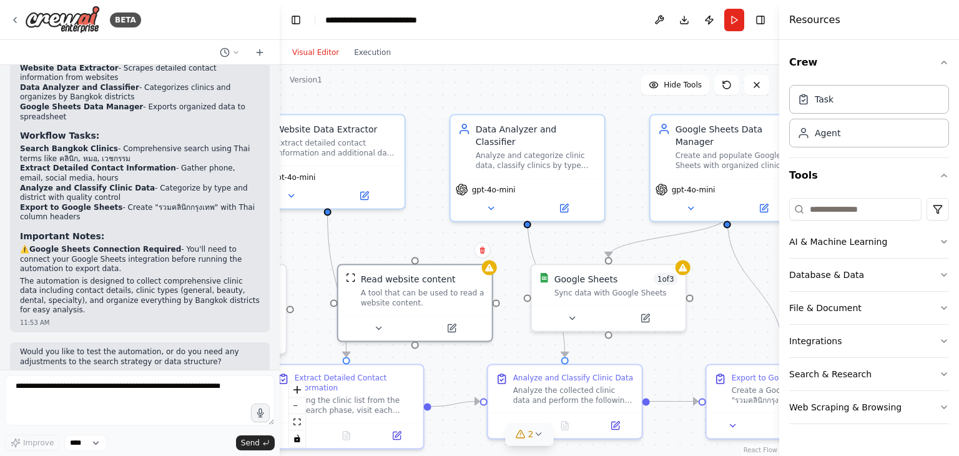
drag, startPoint x: 504, startPoint y: 290, endPoint x: 525, endPoint y: 283, distance: 21.9
click at [525, 283] on div ".deletable-edge-delete-btn { width: 20px; height: 20px; border: 0px solid #ffff…" at bounding box center [530, 260] width 500 height 391
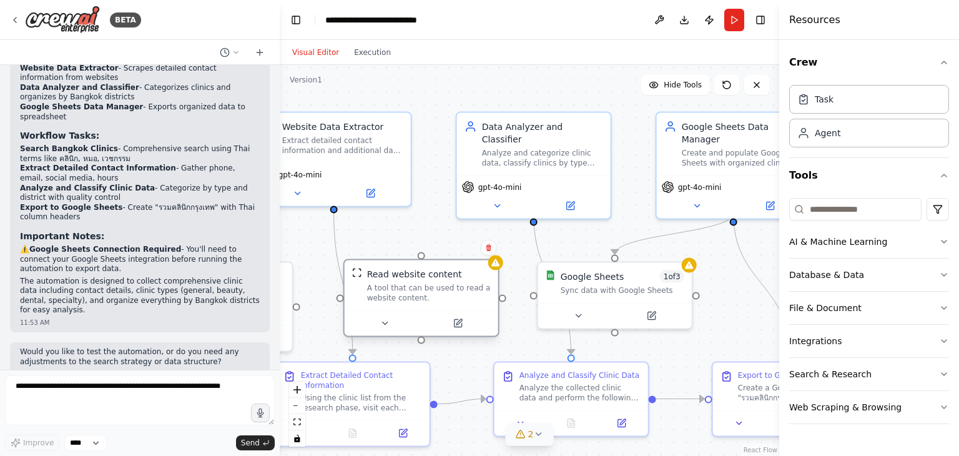
click at [461, 288] on div "A tool that can be used to read a website content." at bounding box center [429, 293] width 124 height 20
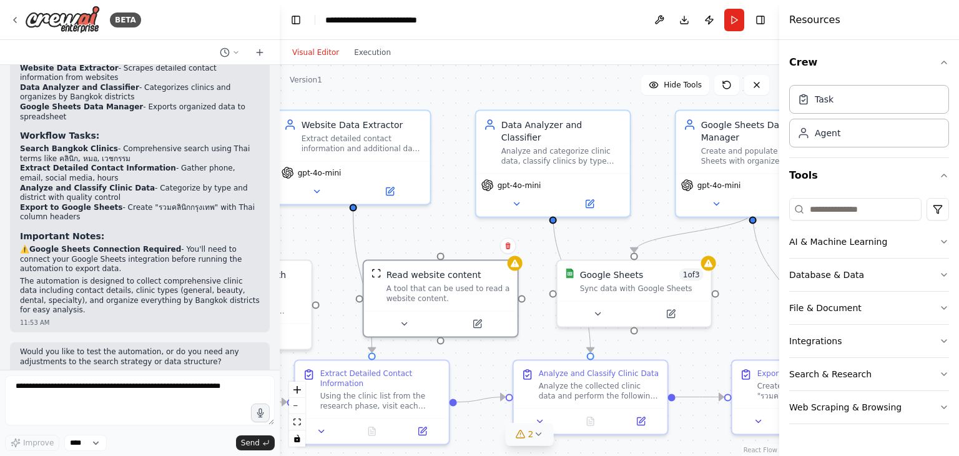
drag, startPoint x: 401, startPoint y: 231, endPoint x: 418, endPoint y: 228, distance: 17.8
click at [418, 228] on div ".deletable-edge-delete-btn { width: 20px; height: 20px; border: 0px solid #ffff…" at bounding box center [530, 260] width 500 height 391
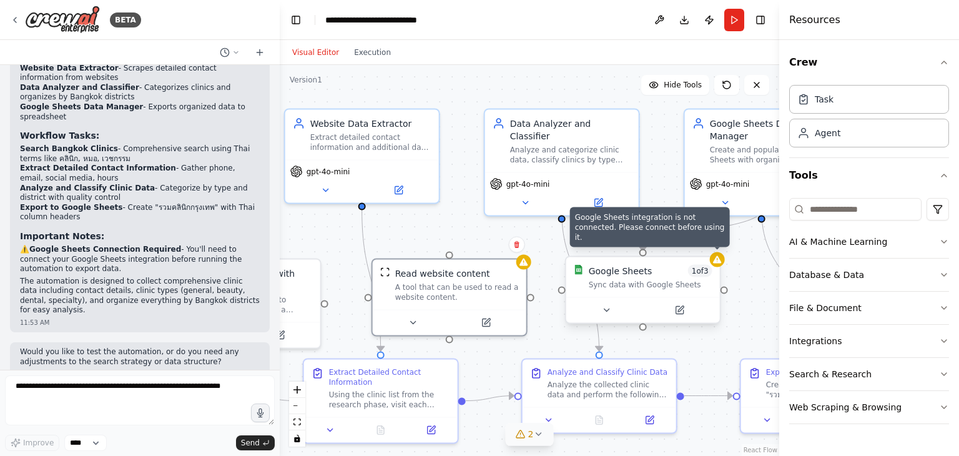
click at [716, 264] on div at bounding box center [717, 259] width 15 height 15
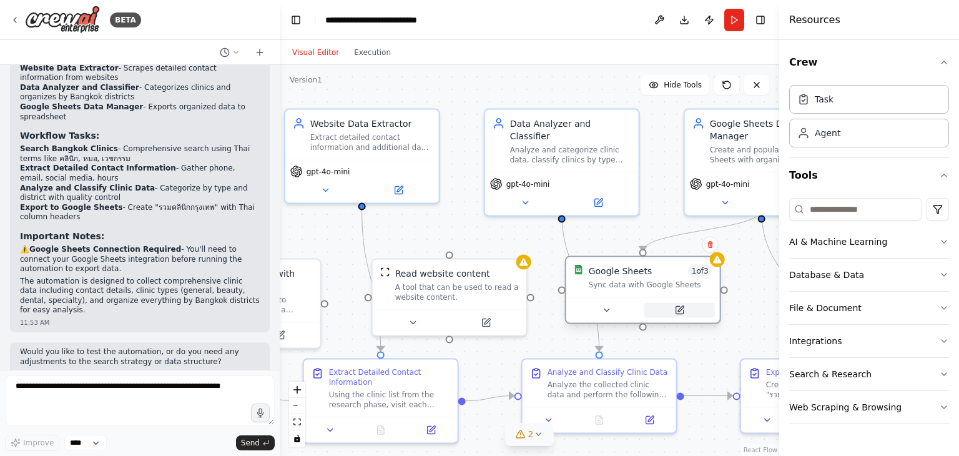
click at [689, 314] on button at bounding box center [680, 310] width 71 height 15
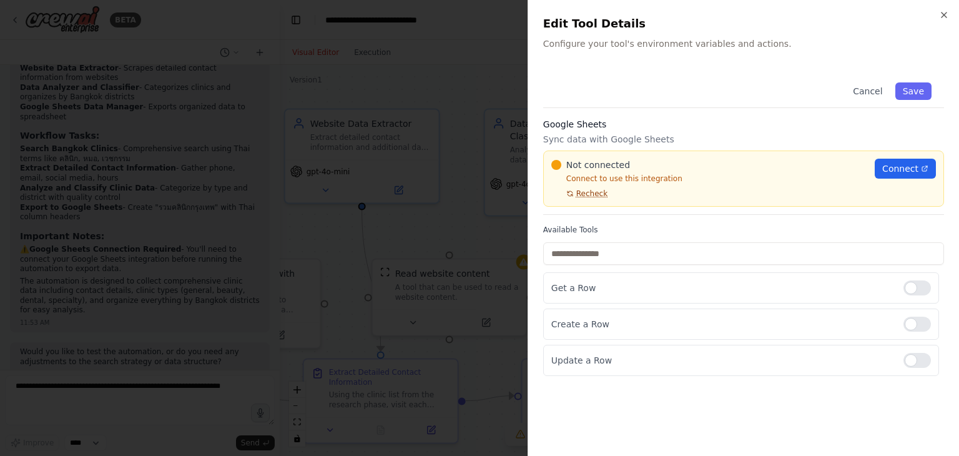
click at [590, 193] on span "Recheck" at bounding box center [591, 194] width 31 height 10
click at [896, 171] on span "Connect" at bounding box center [901, 168] width 36 height 12
click at [481, 71] on div at bounding box center [479, 228] width 959 height 456
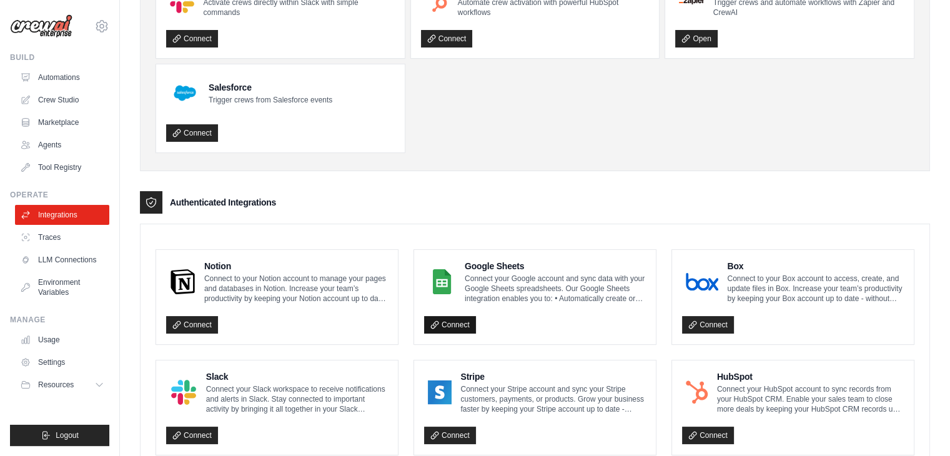
scroll to position [125, 0]
click at [437, 322] on icon at bounding box center [434, 324] width 7 height 7
drag, startPoint x: 658, startPoint y: 176, endPoint x: 655, endPoint y: 115, distance: 60.7
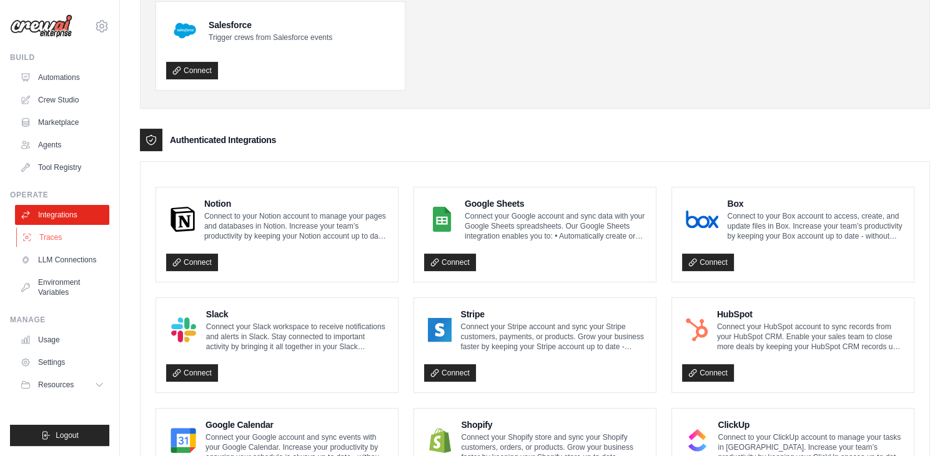
click at [58, 238] on link "Traces" at bounding box center [63, 237] width 94 height 20
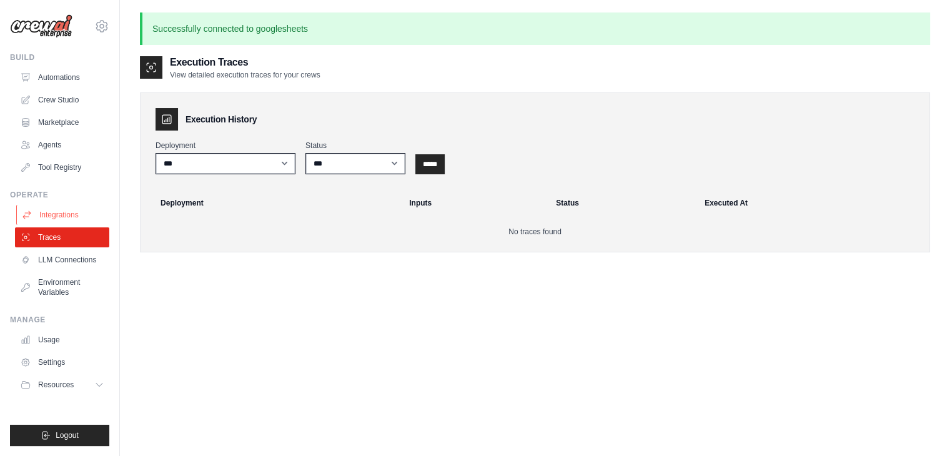
click at [65, 219] on link "Integrations" at bounding box center [63, 215] width 94 height 20
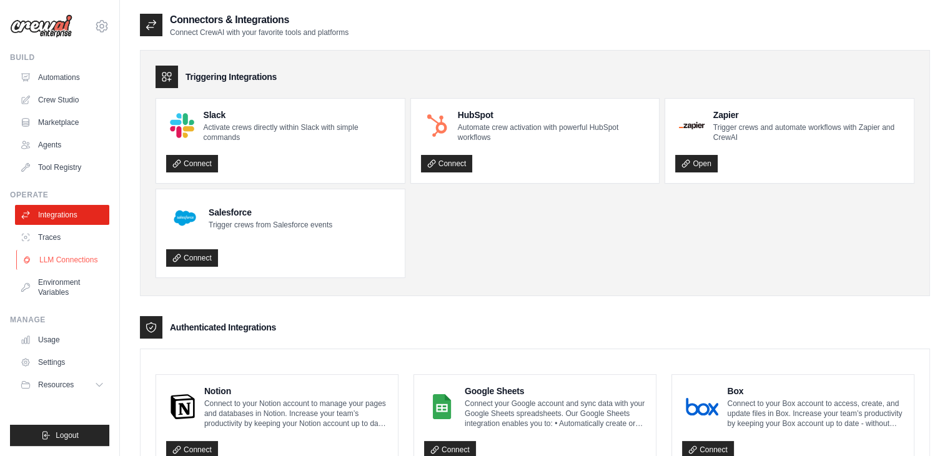
click at [67, 256] on link "LLM Connections" at bounding box center [63, 260] width 94 height 20
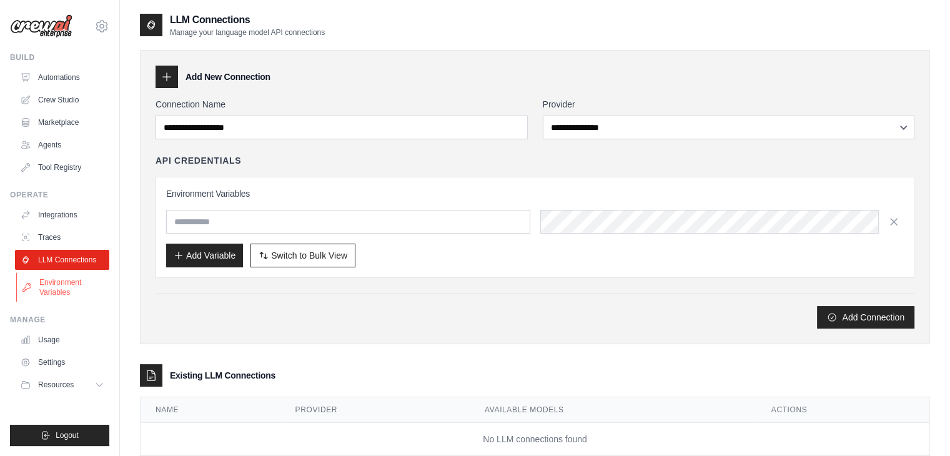
click at [72, 283] on link "Environment Variables" at bounding box center [63, 287] width 94 height 30
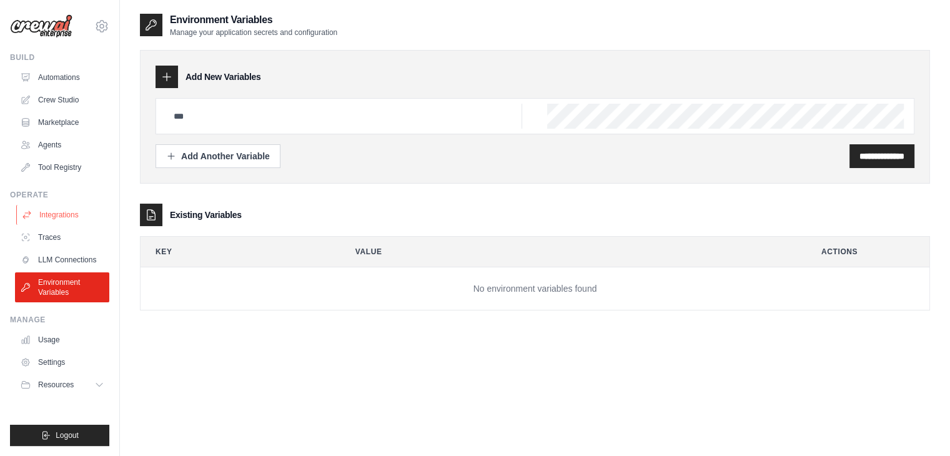
click at [61, 214] on link "Integrations" at bounding box center [63, 215] width 94 height 20
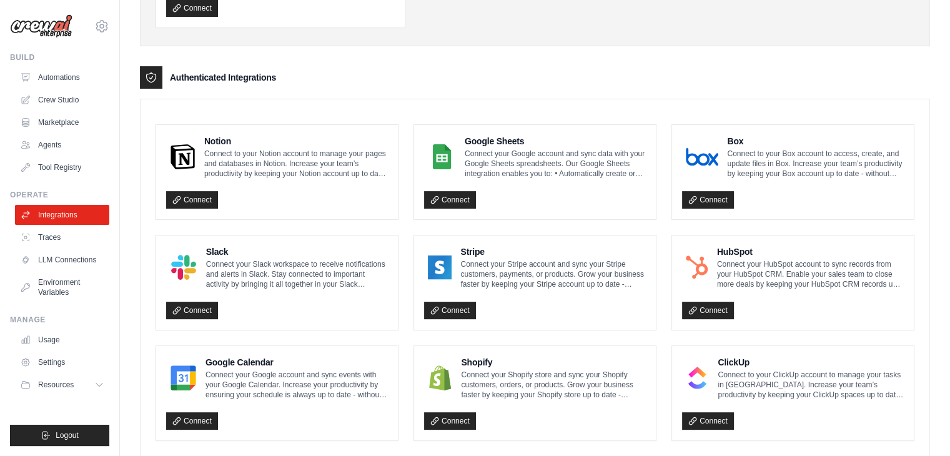
scroll to position [375, 0]
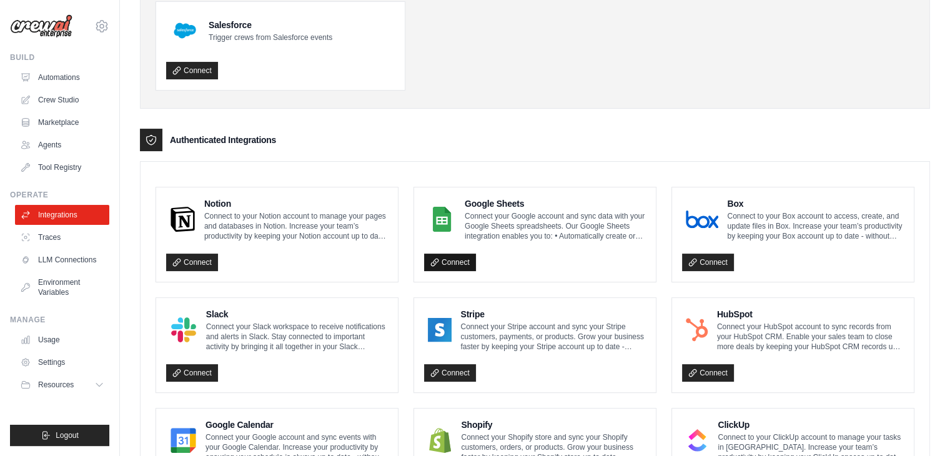
click at [459, 258] on link "Connect" at bounding box center [450, 262] width 52 height 17
